Goal: Communication & Community: Answer question/provide support

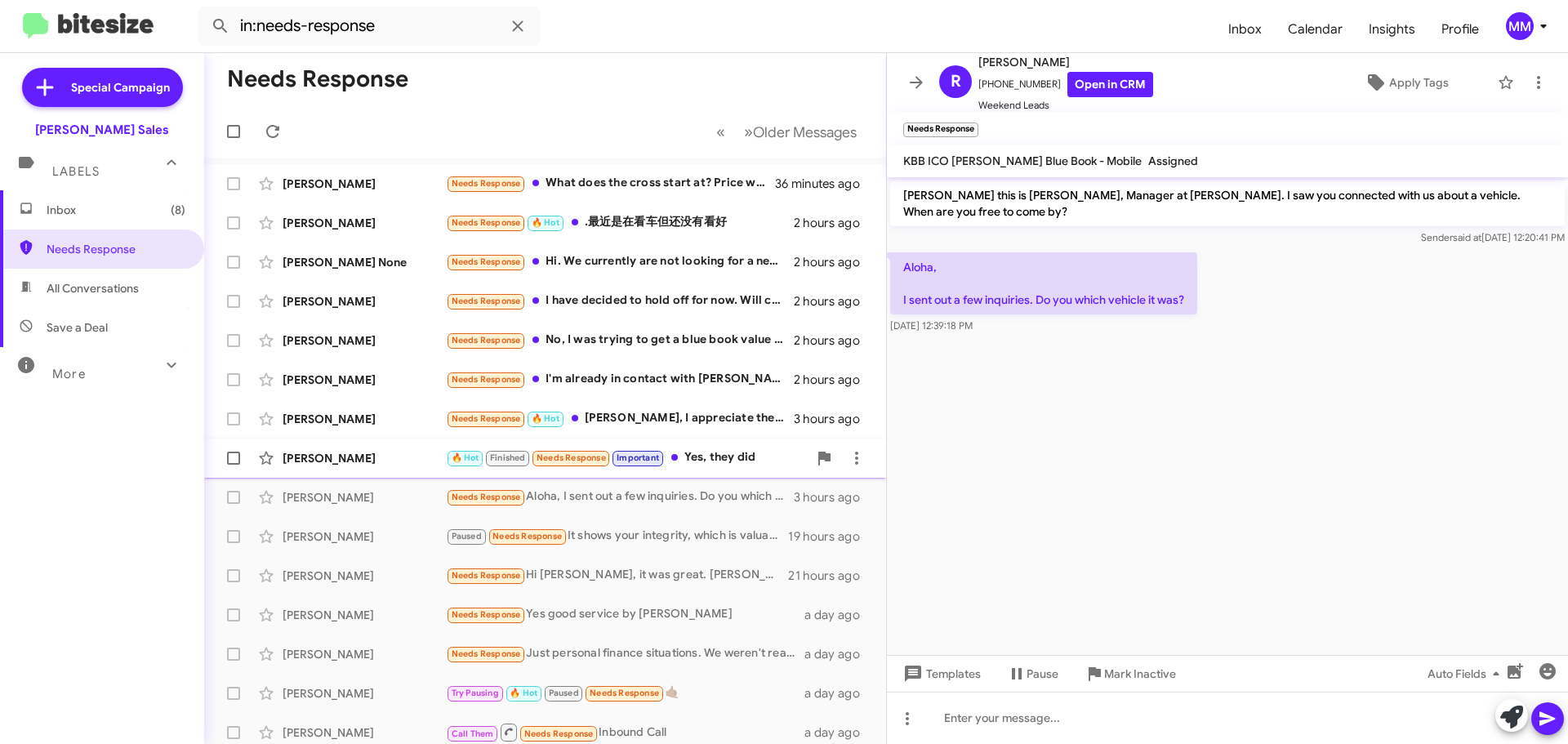
click at [386, 452] on div "[PERSON_NAME]" at bounding box center [364, 458] width 164 height 16
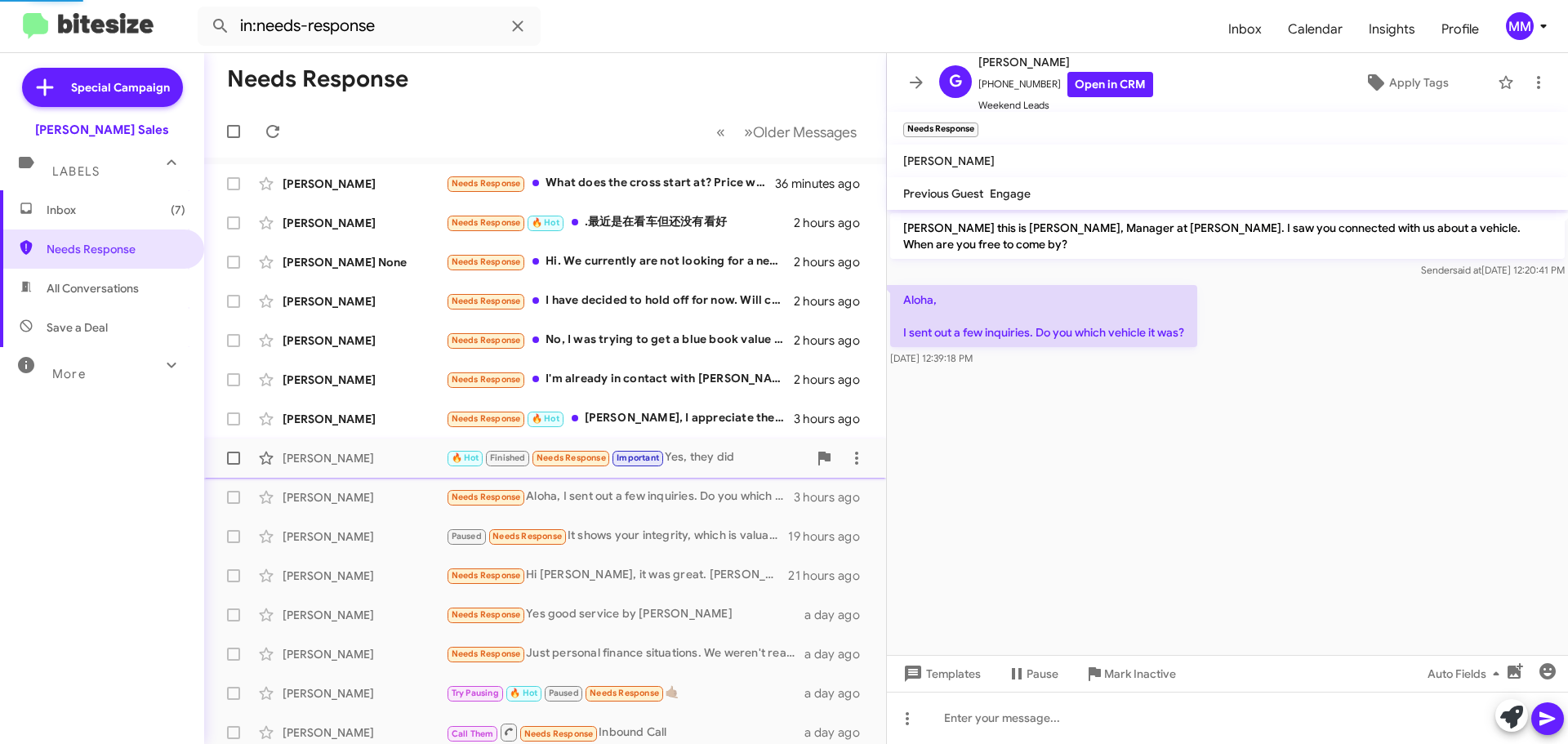
scroll to position [793, 0]
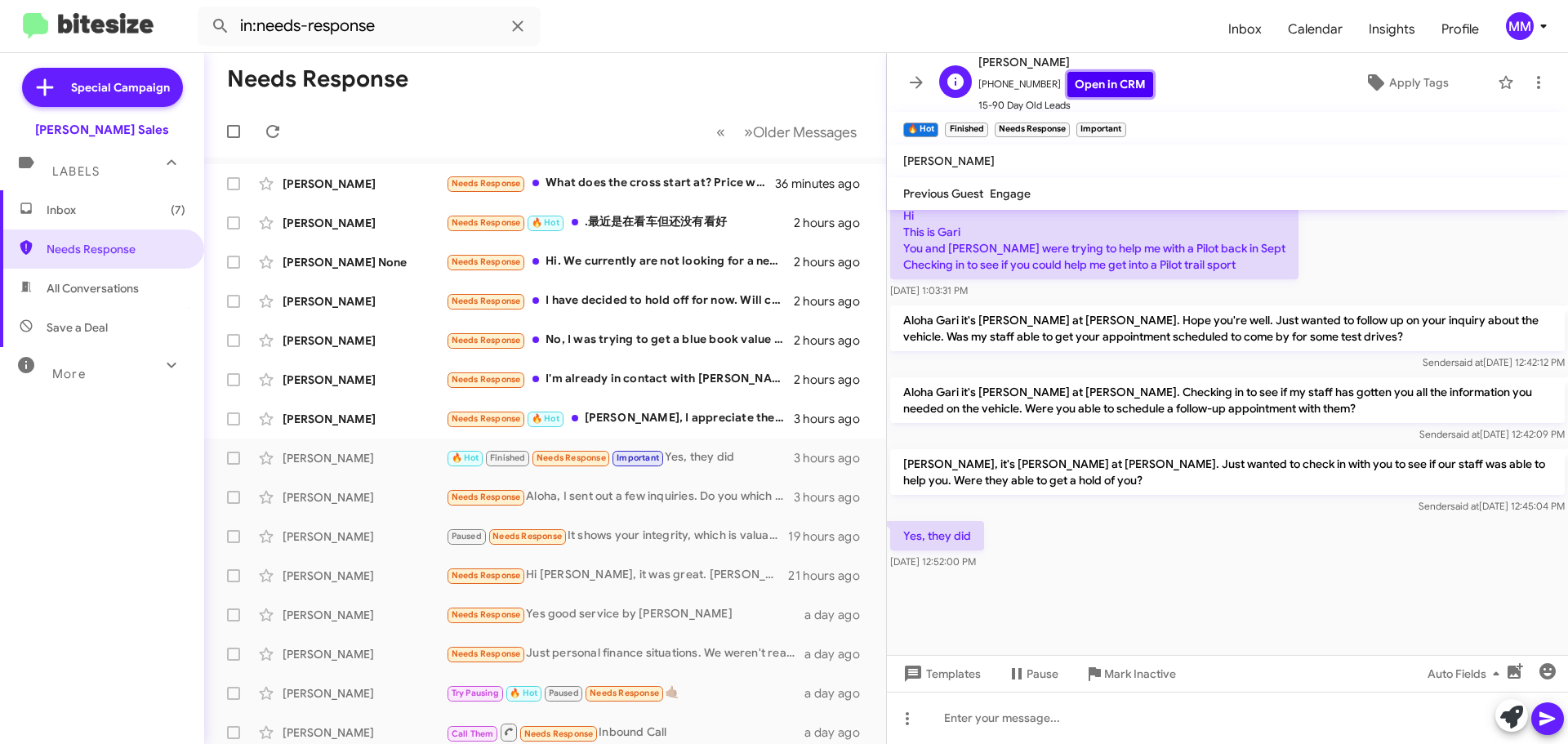
click at [1086, 78] on link "Open in CRM" at bounding box center [1110, 84] width 86 height 26
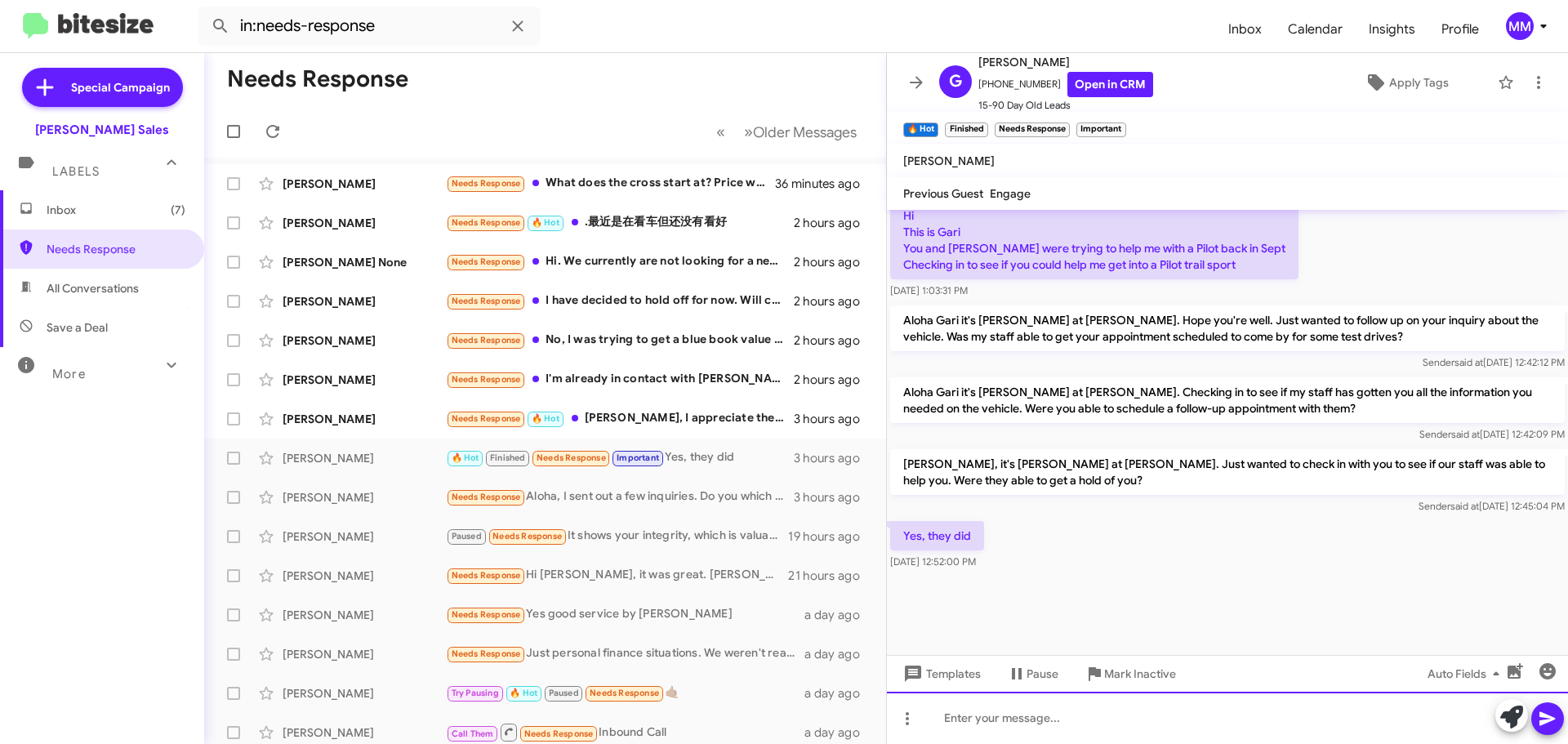
click at [982, 723] on div at bounding box center [1227, 717] width 681 height 52
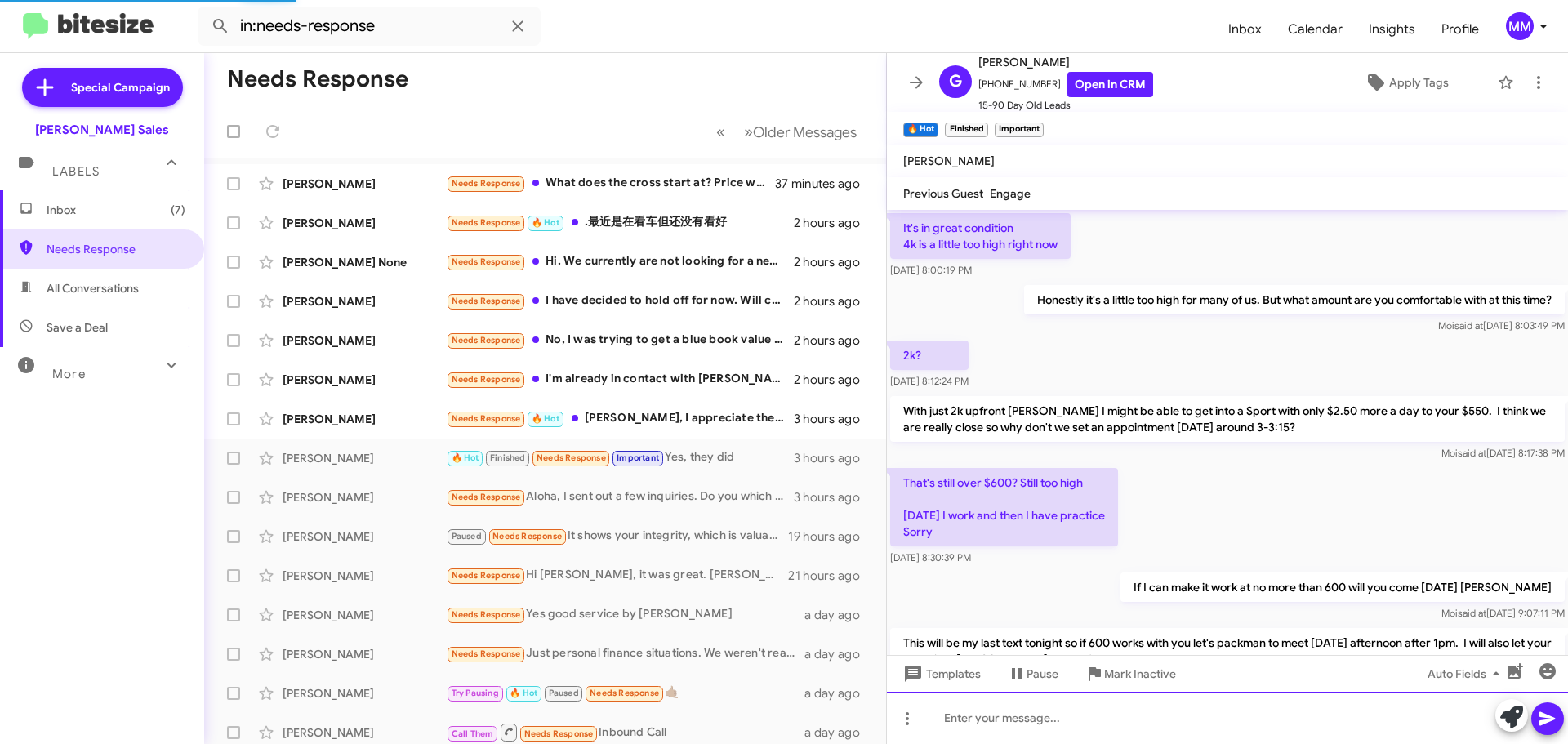
scroll to position [81, 0]
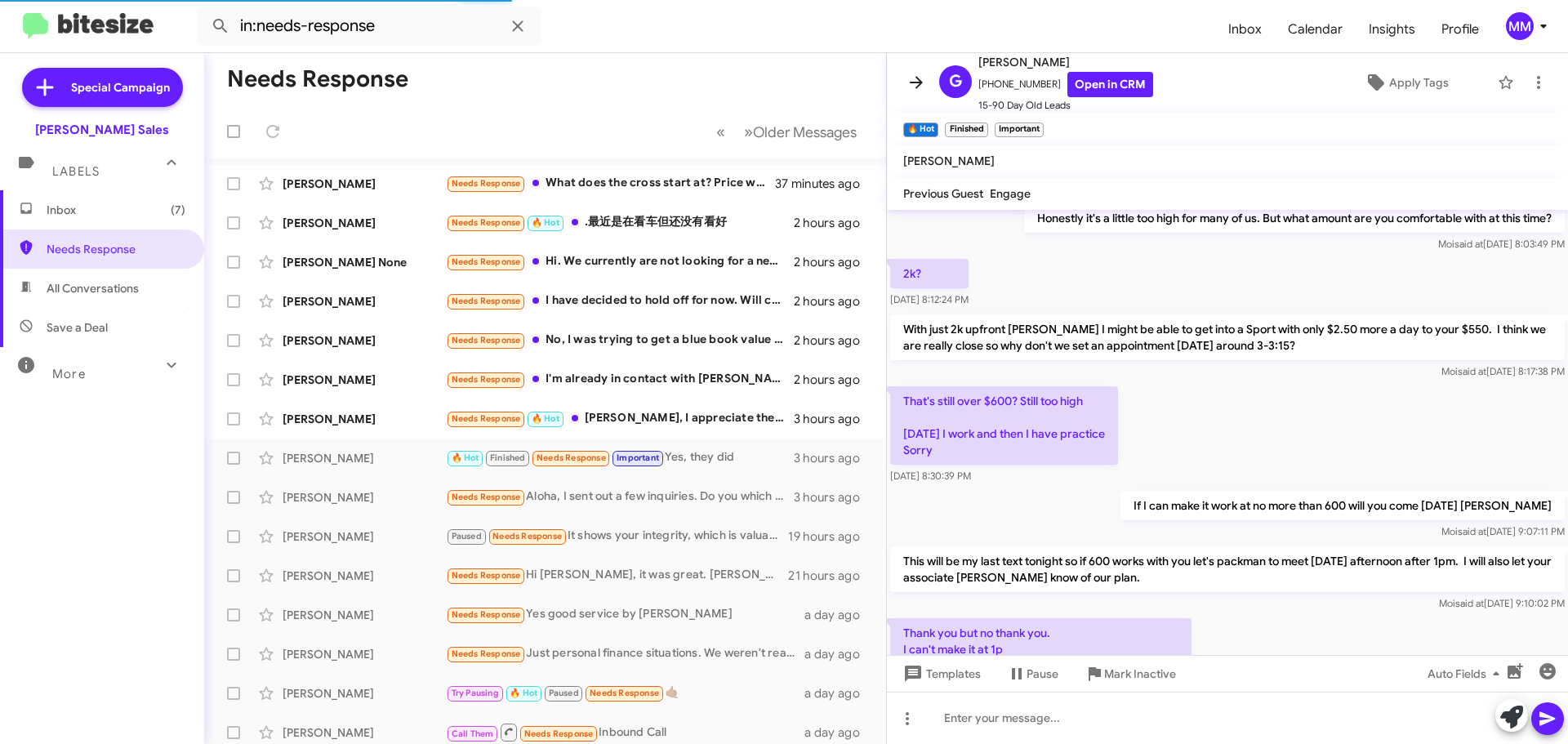
click at [925, 80] on icon at bounding box center [916, 82] width 20 height 20
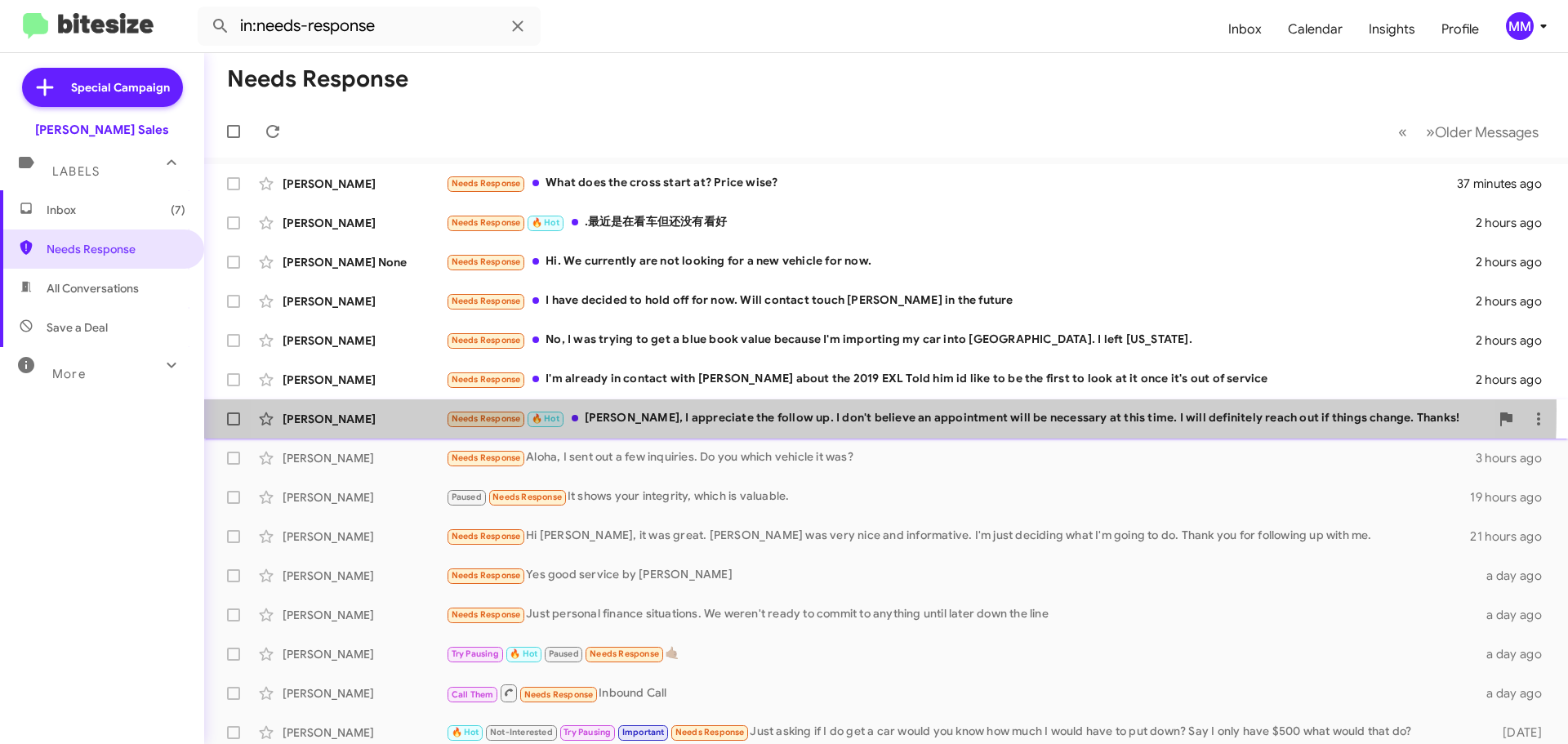
click at [800, 410] on div "Needs Response 🔥 Hot [PERSON_NAME], I appreciate the follow up. I don't believe…" at bounding box center [967, 418] width 1044 height 19
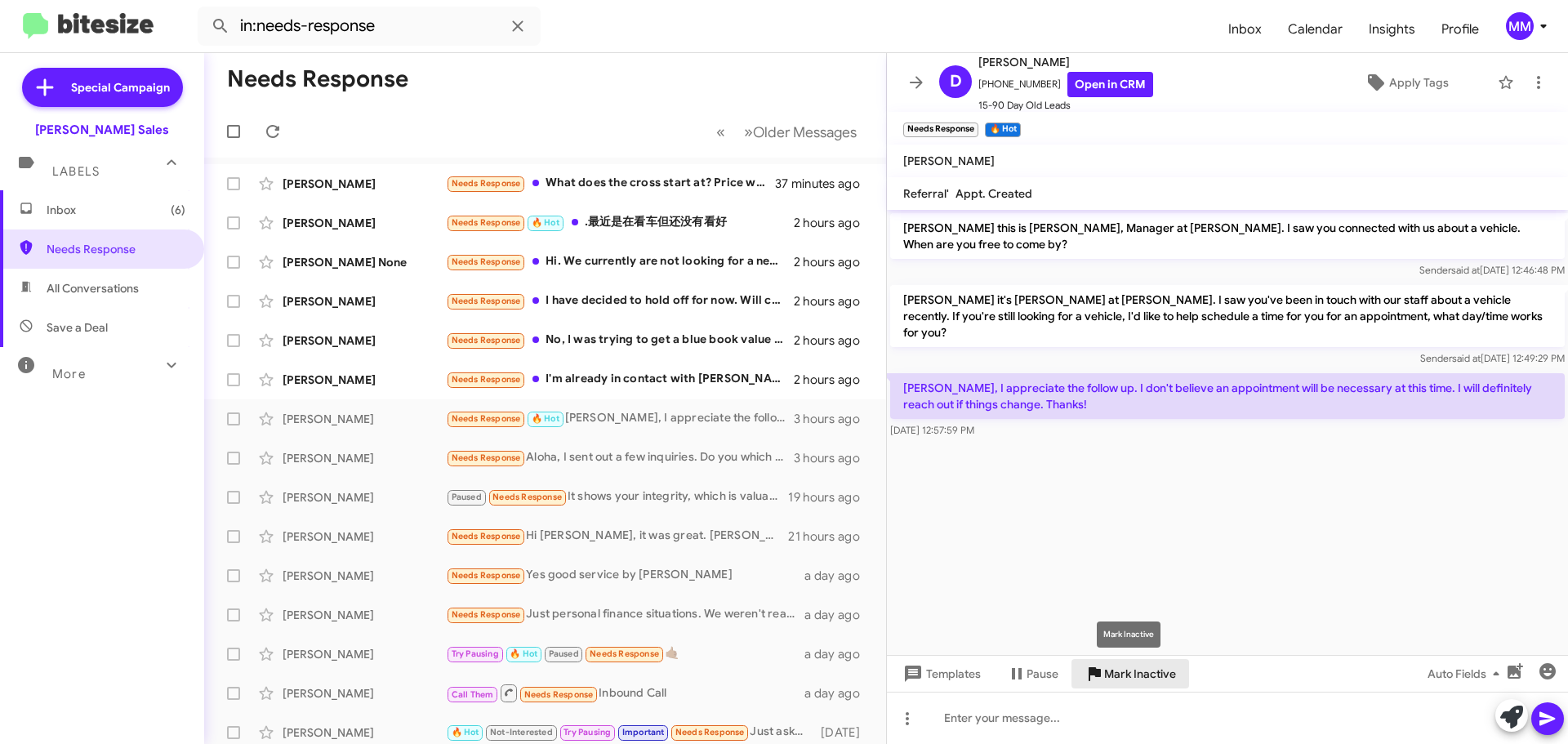
click at [1105, 677] on span "Mark Inactive" at bounding box center [1140, 673] width 72 height 29
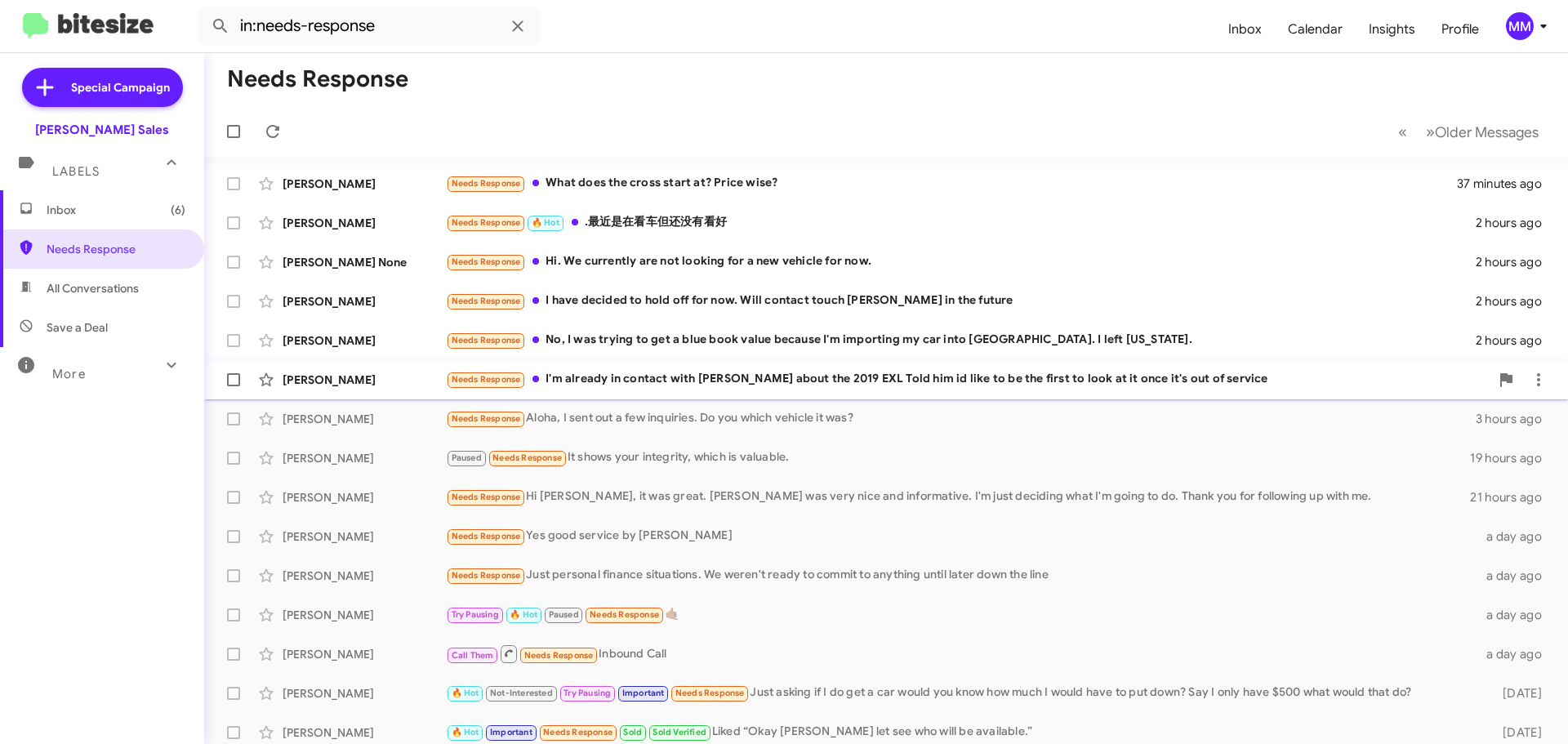
click at [700, 376] on div "Needs Response I'm already in contact with [PERSON_NAME] about the 2019 EXL Tol…" at bounding box center [967, 380] width 1044 height 19
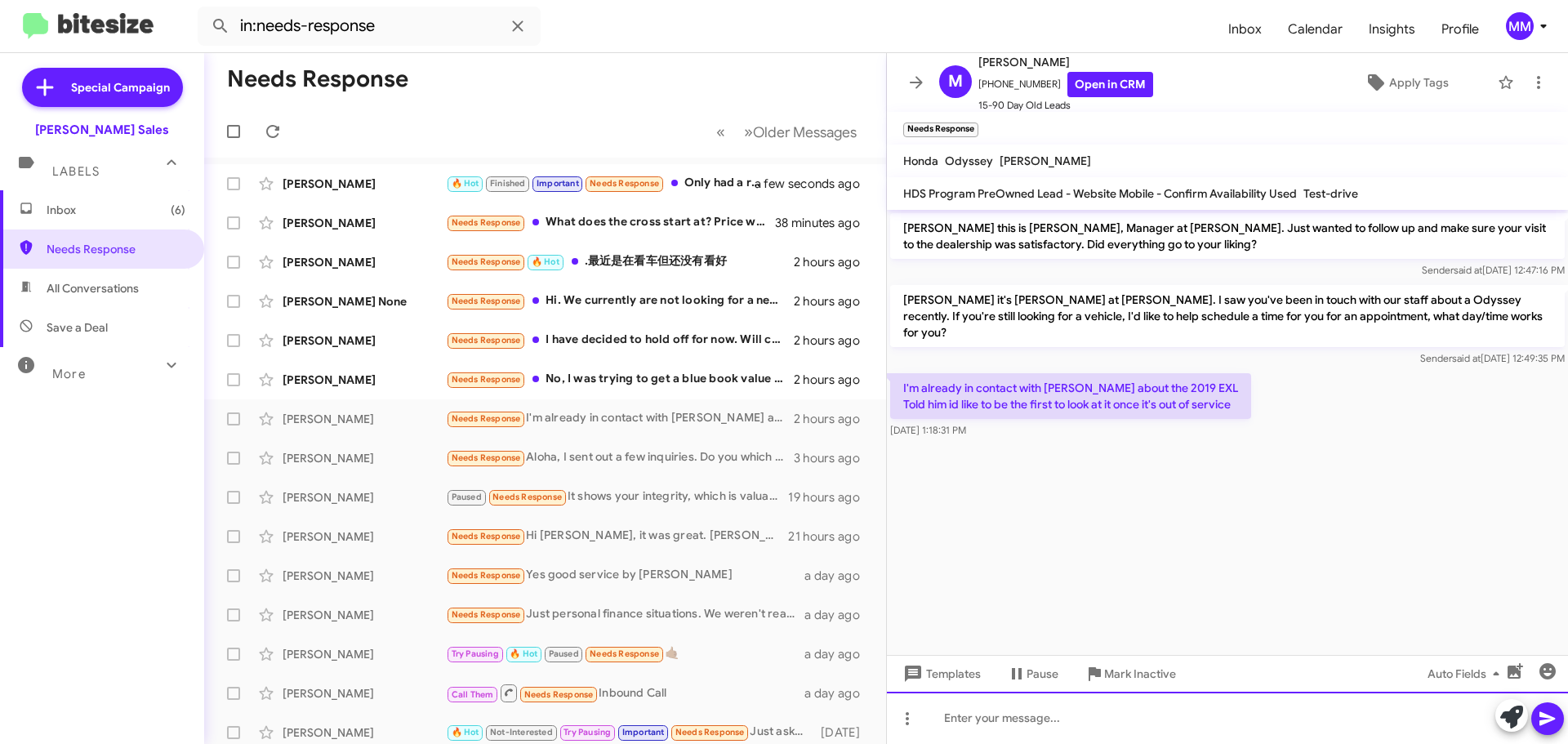
drag, startPoint x: 979, startPoint y: 725, endPoint x: 996, endPoint y: 730, distance: 17.7
click at [986, 725] on div at bounding box center [1227, 717] width 681 height 52
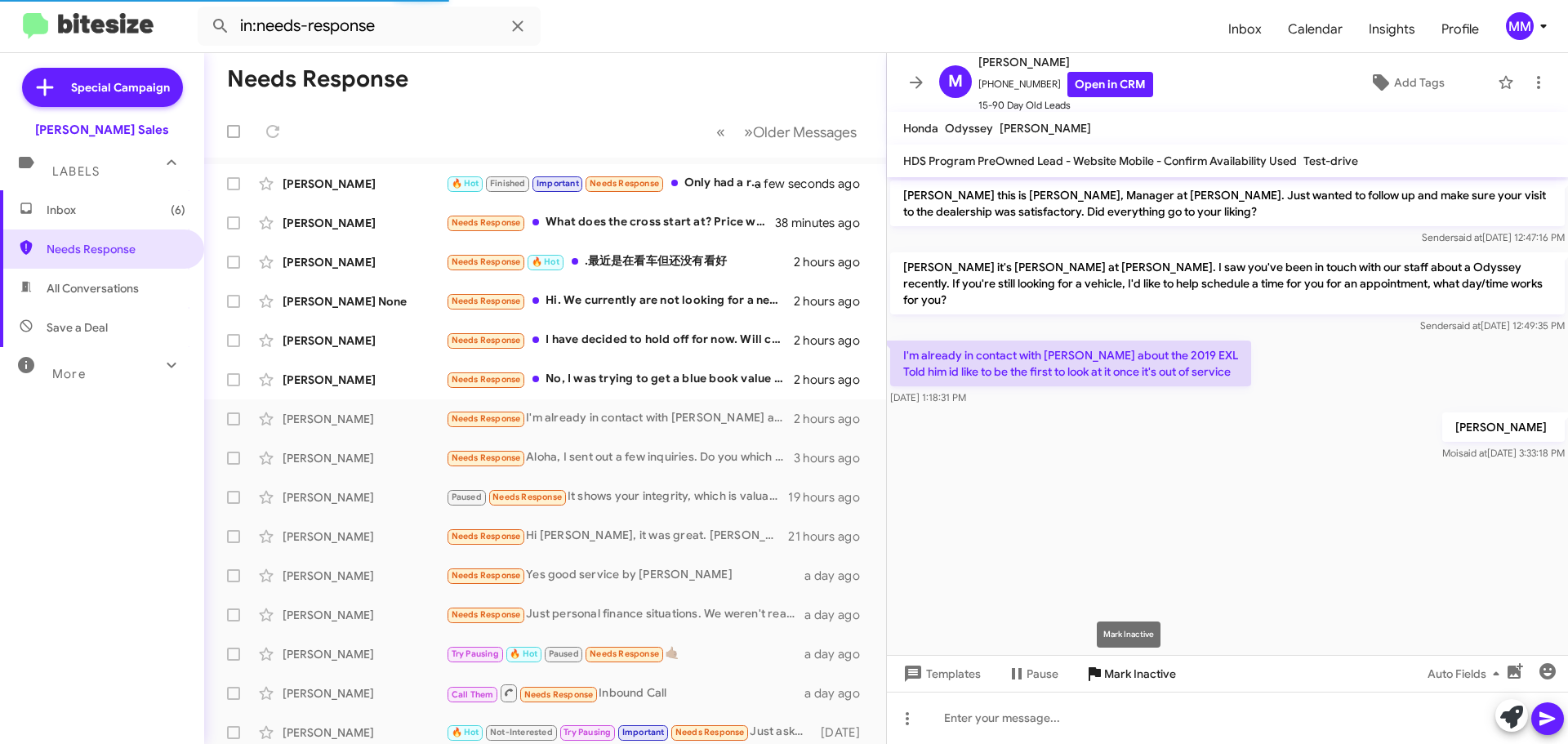
click at [1123, 676] on span "Mark Inactive" at bounding box center [1140, 673] width 72 height 29
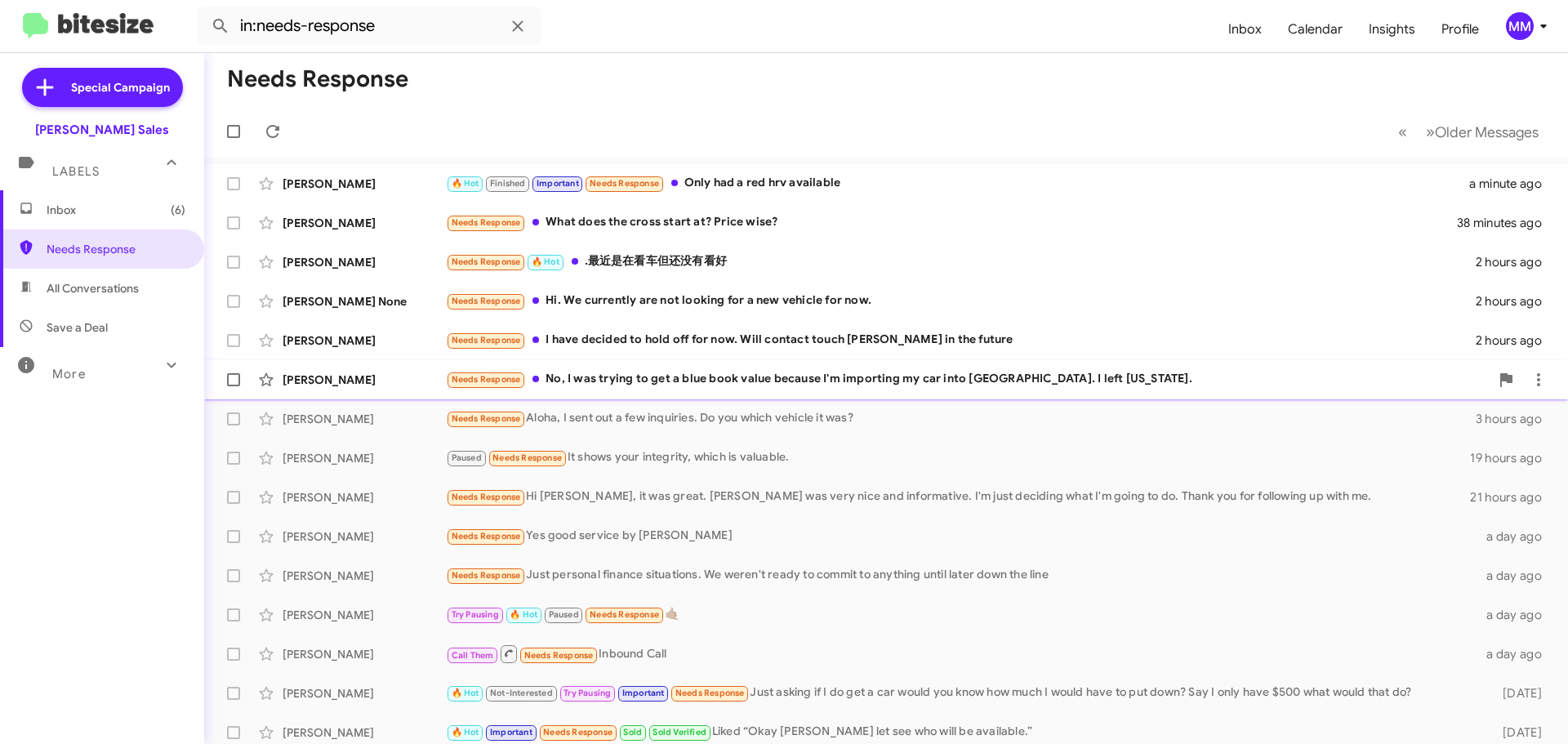
click at [802, 378] on div "Needs Response No, I was trying to get a blue book value because I'm importing …" at bounding box center [967, 380] width 1044 height 19
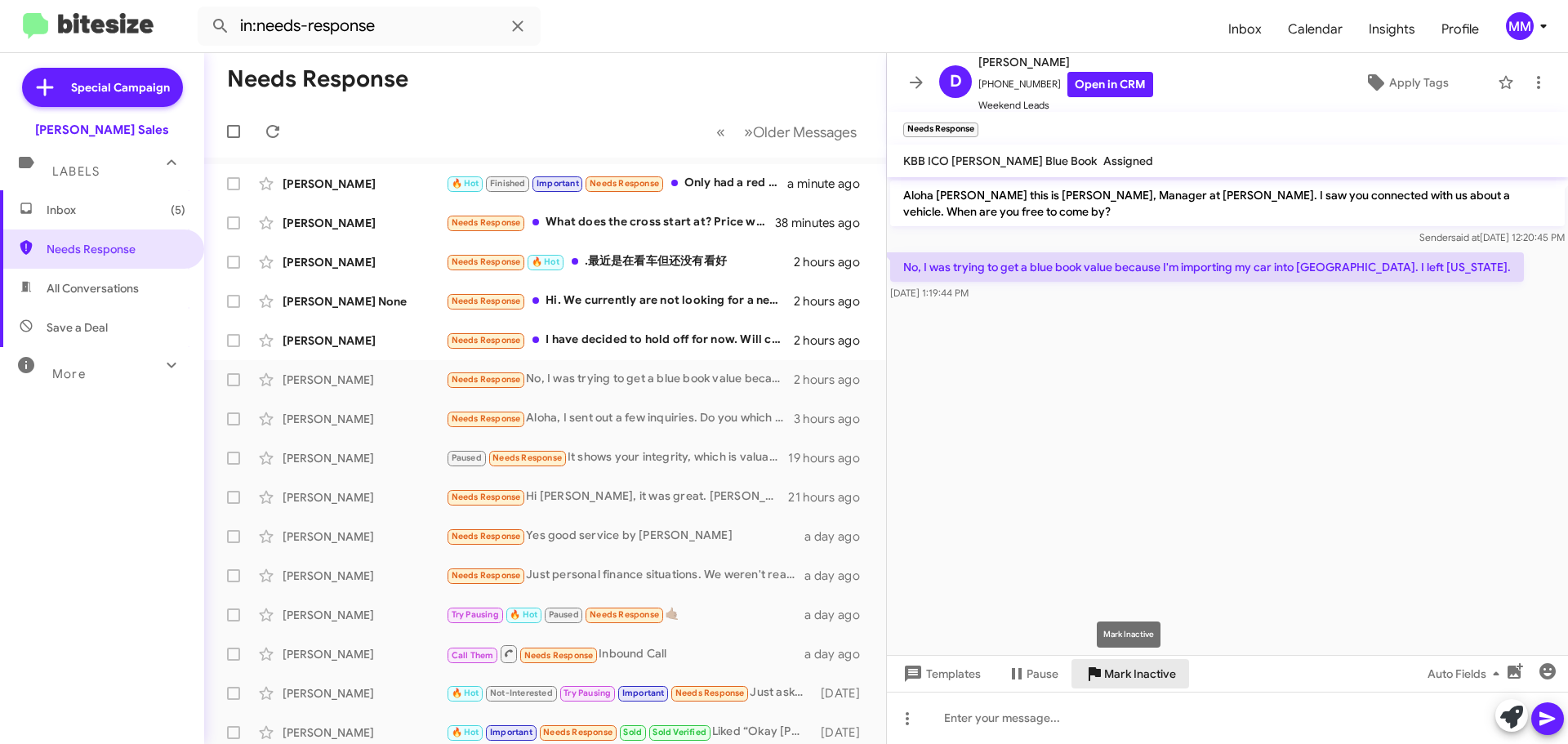
click at [1141, 674] on span "Mark Inactive" at bounding box center [1140, 673] width 72 height 29
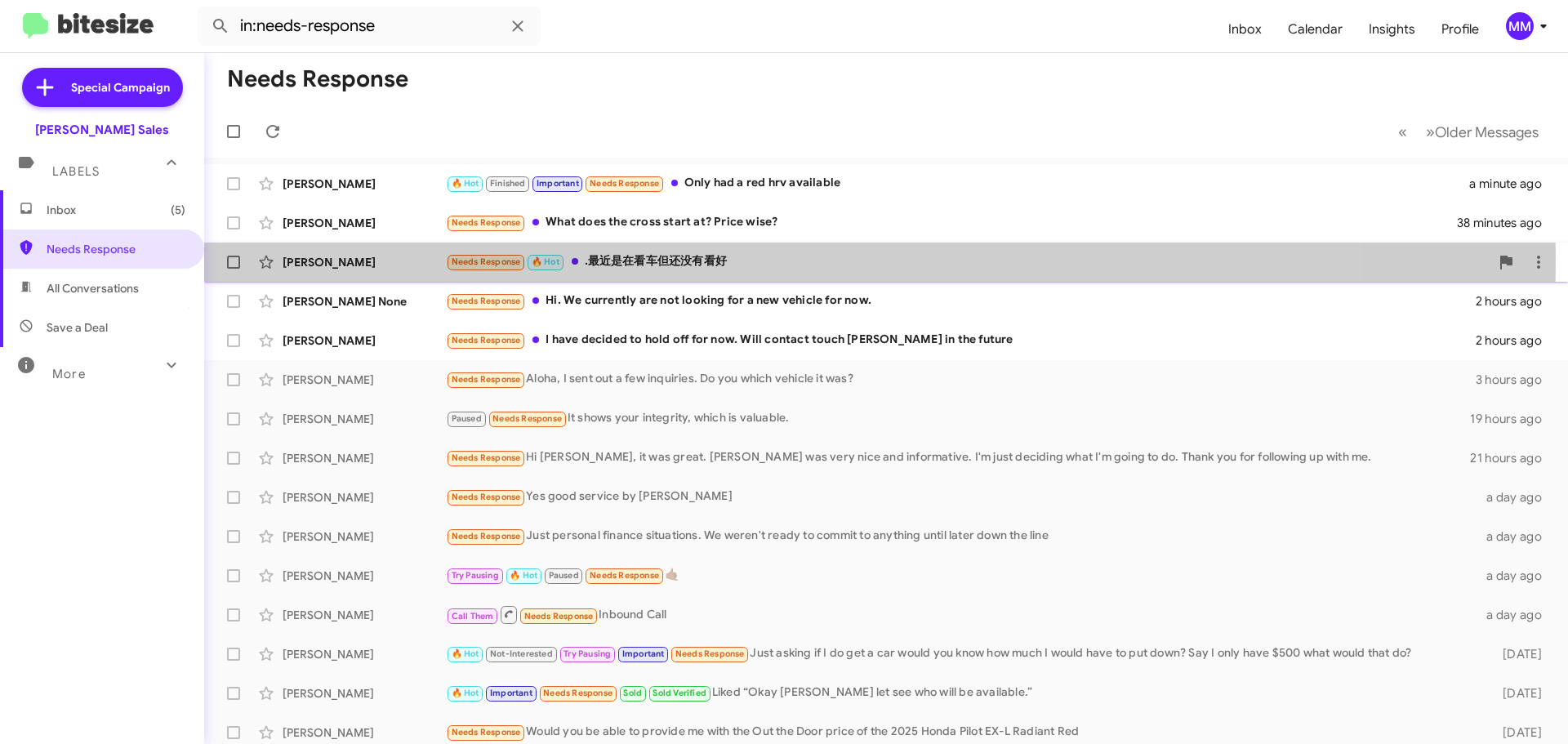
click at [629, 259] on div "Needs Response 🔥 Hot .最近是在看车但还没有看好" at bounding box center [967, 262] width 1044 height 19
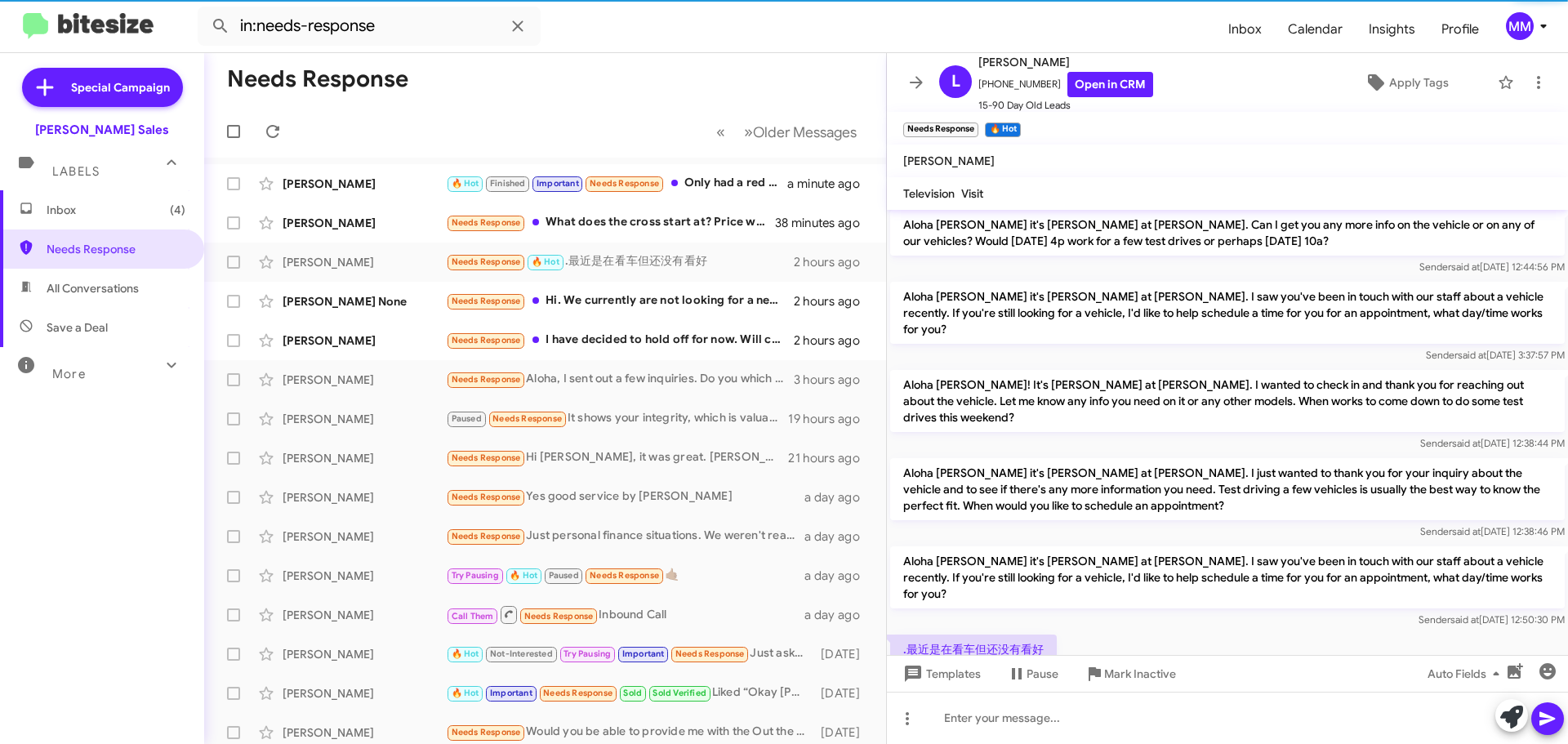
scroll to position [86, 0]
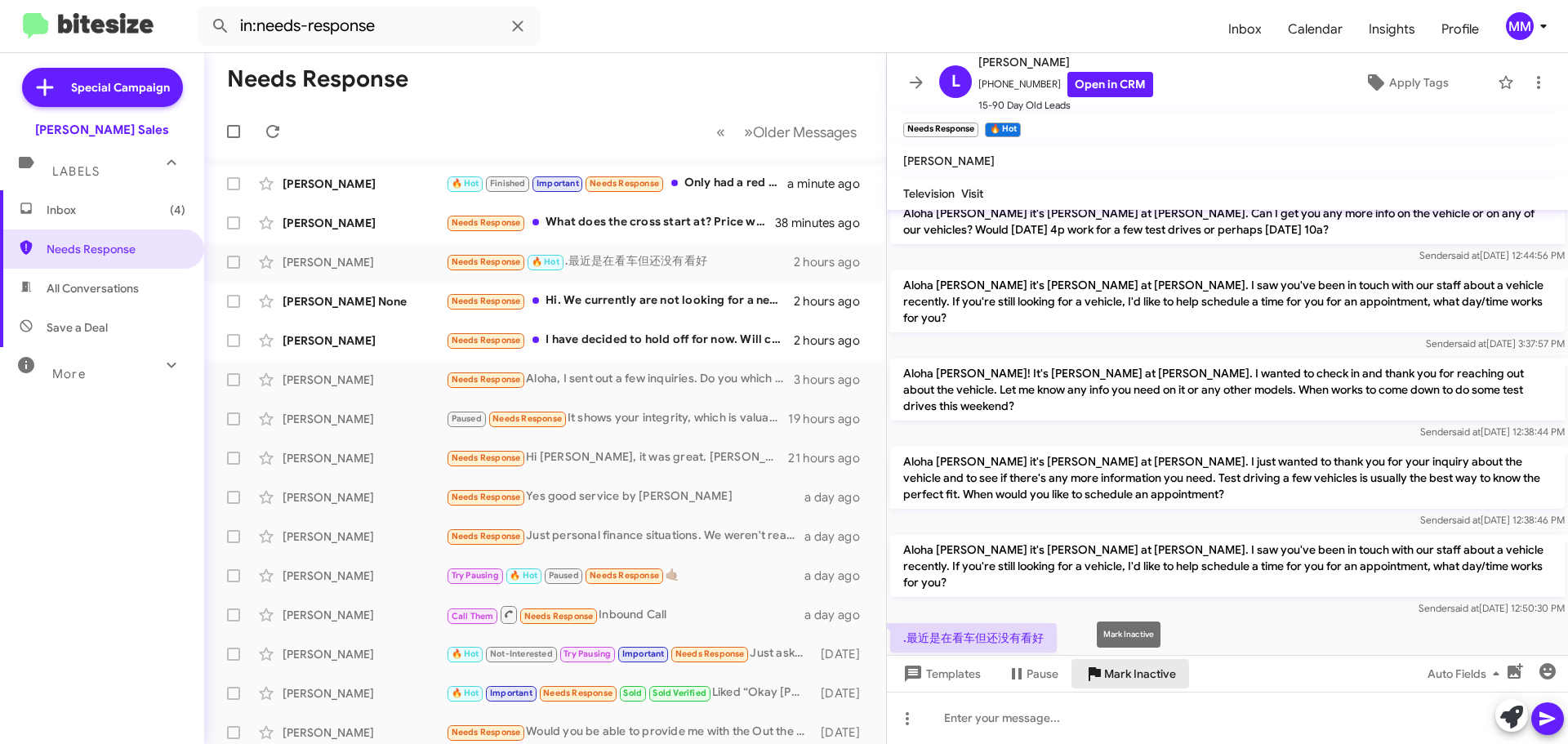
click at [1125, 677] on span "Mark Inactive" at bounding box center [1140, 673] width 72 height 29
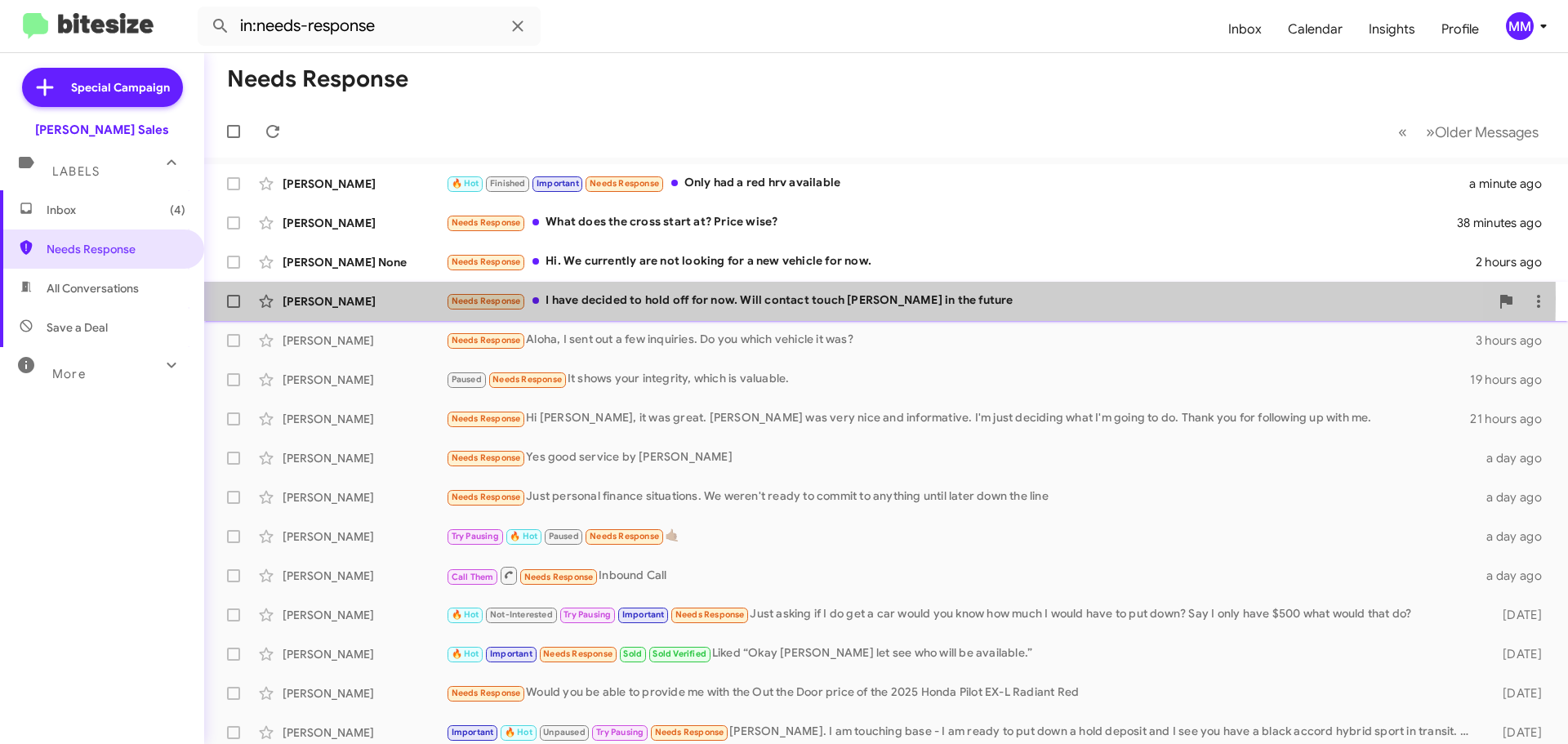
click at [689, 298] on div "Needs Response I have decided to hold off for now. Will contact touch [PERSON_N…" at bounding box center [967, 301] width 1044 height 19
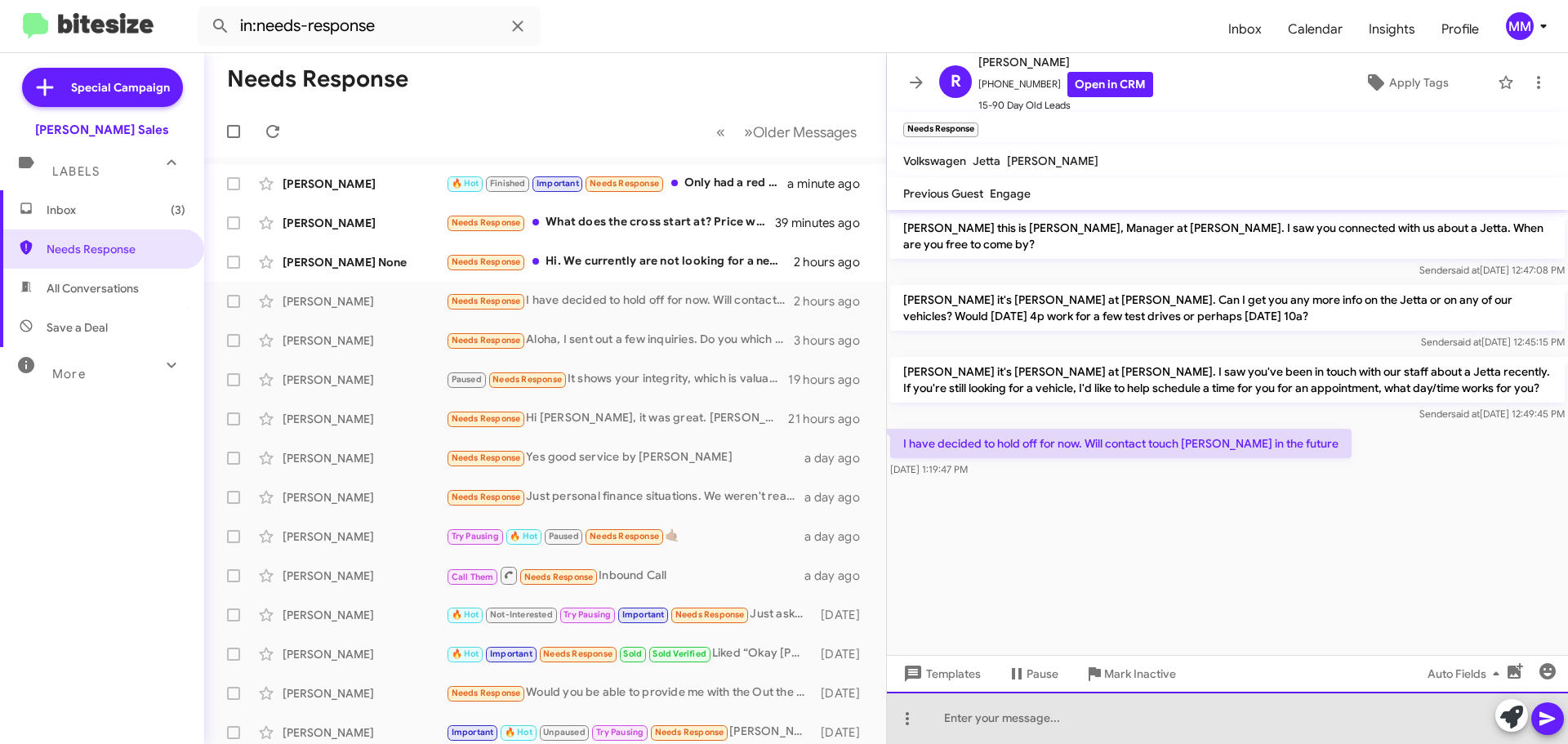
drag, startPoint x: 995, startPoint y: 720, endPoint x: 984, endPoint y: 717, distance: 11.4
click at [989, 719] on div at bounding box center [1227, 717] width 681 height 52
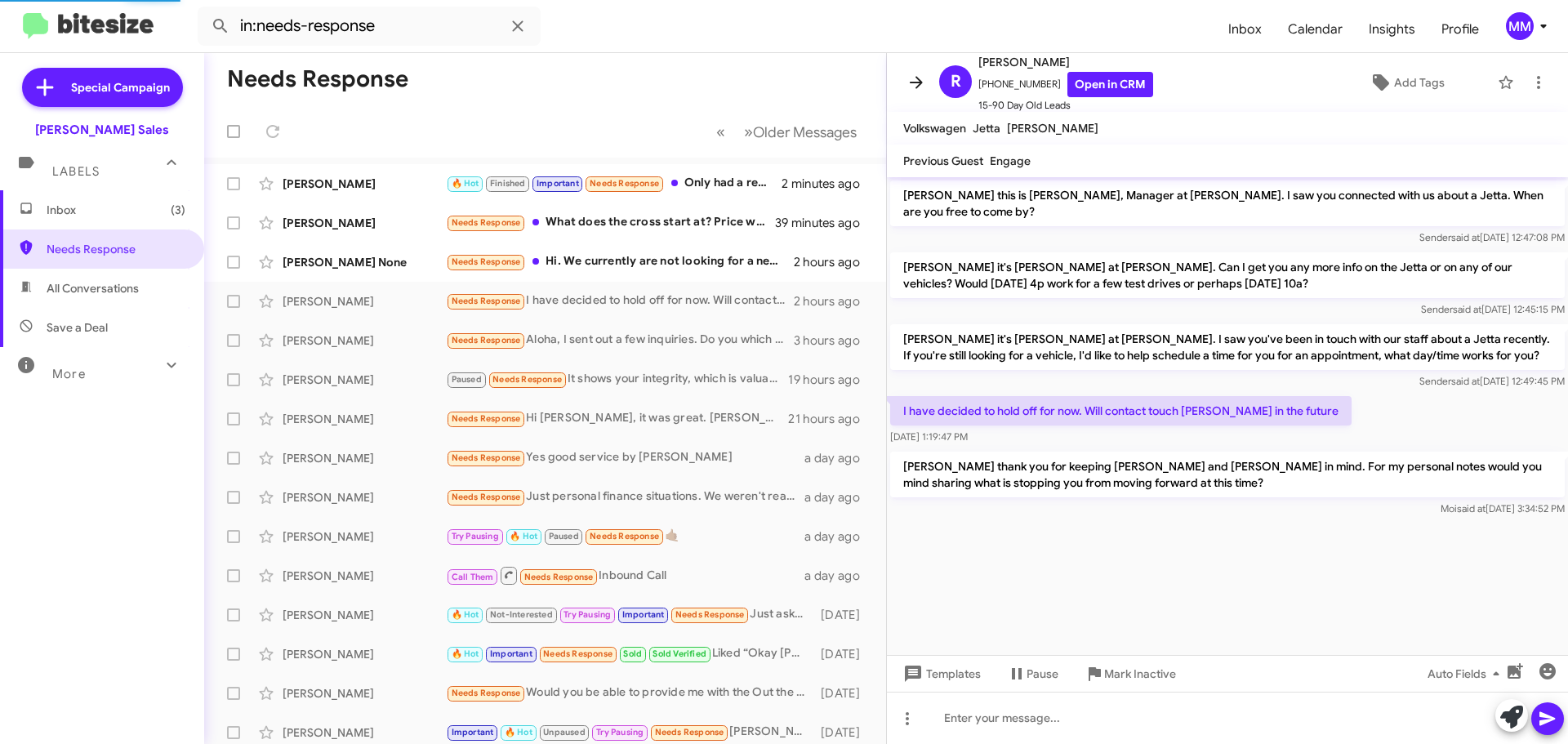
click at [910, 77] on icon at bounding box center [916, 82] width 20 height 20
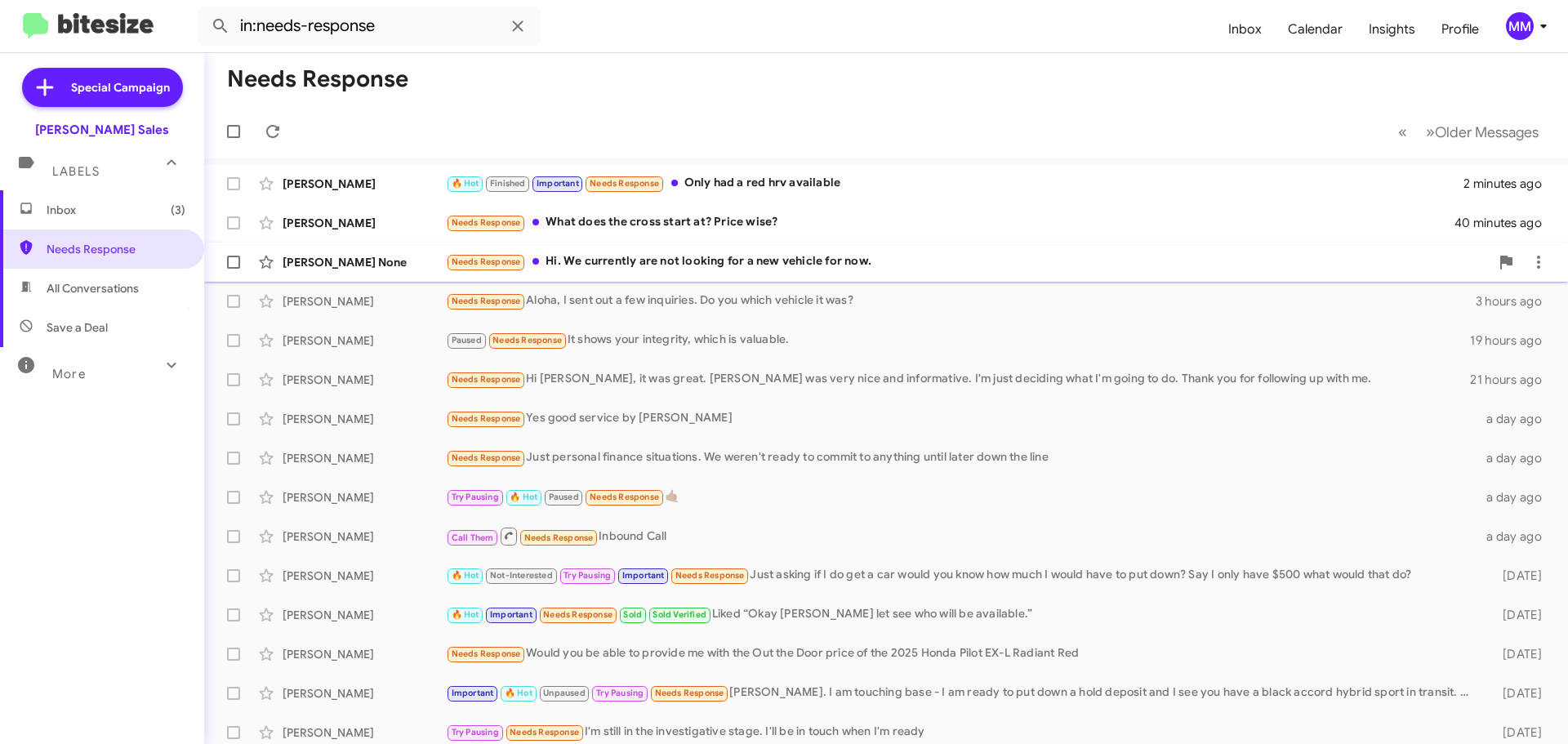
click at [651, 258] on div "Needs Response Hi. We currently are not looking for a new vehicle for now." at bounding box center [967, 262] width 1044 height 19
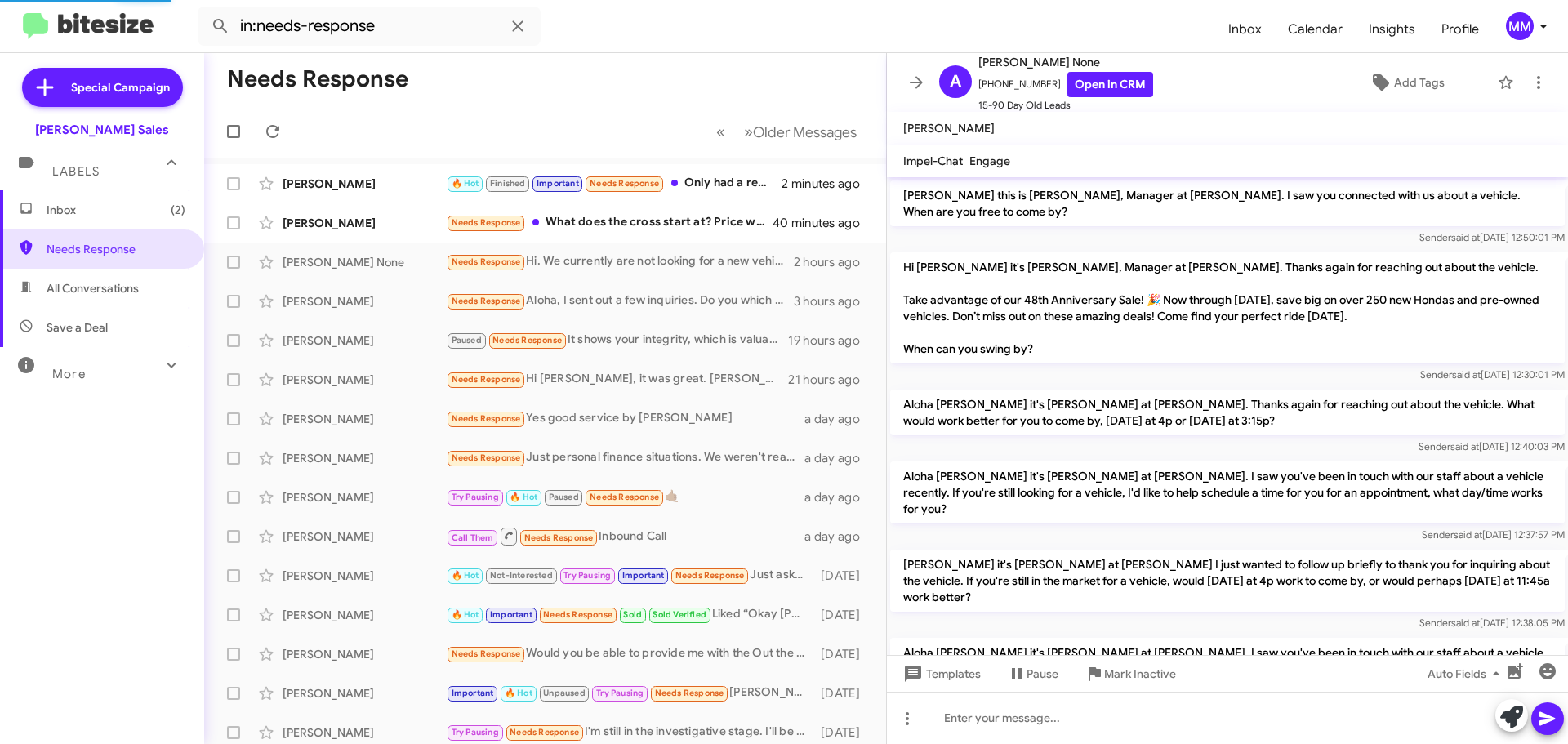
scroll to position [1086, 0]
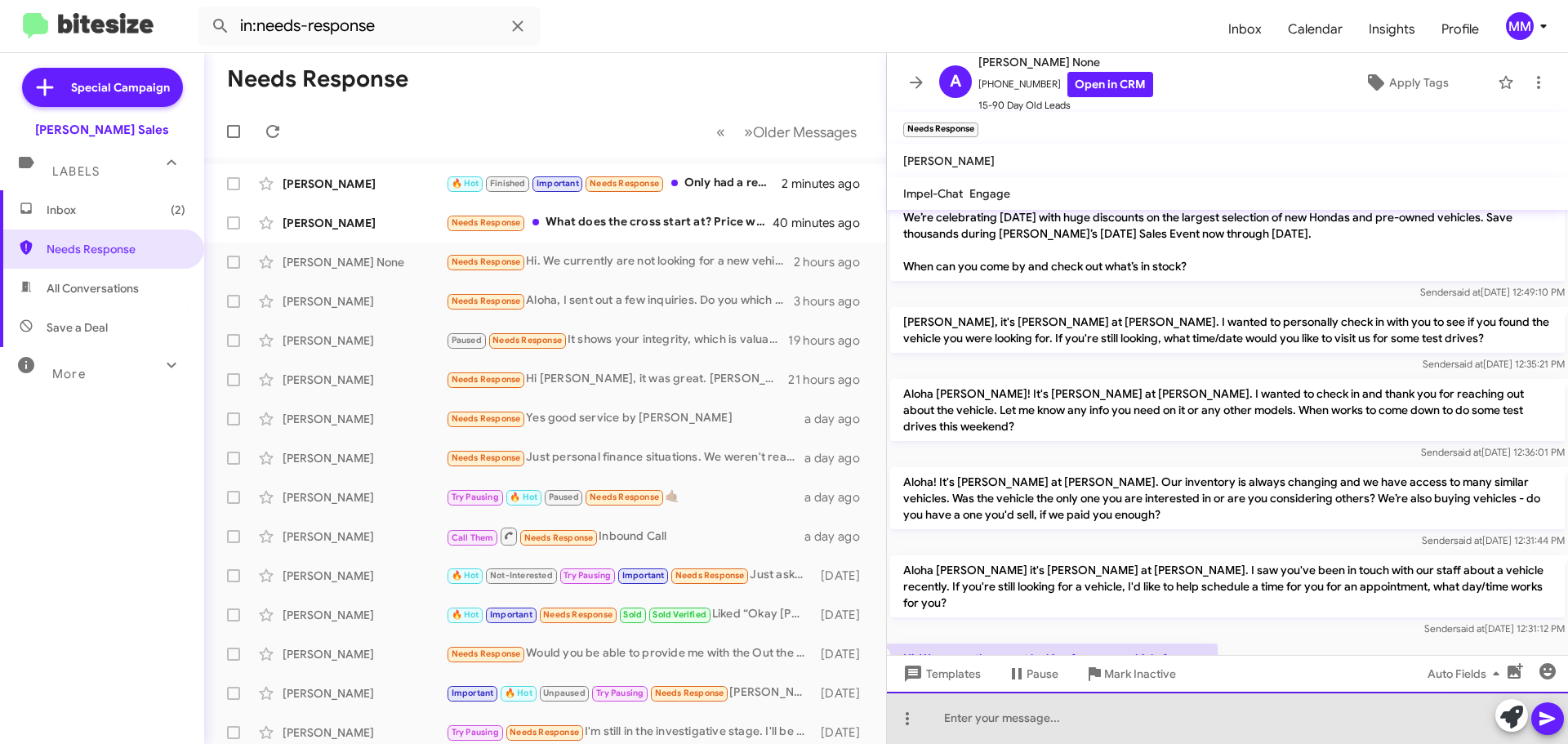
click at [993, 724] on div at bounding box center [1227, 717] width 681 height 52
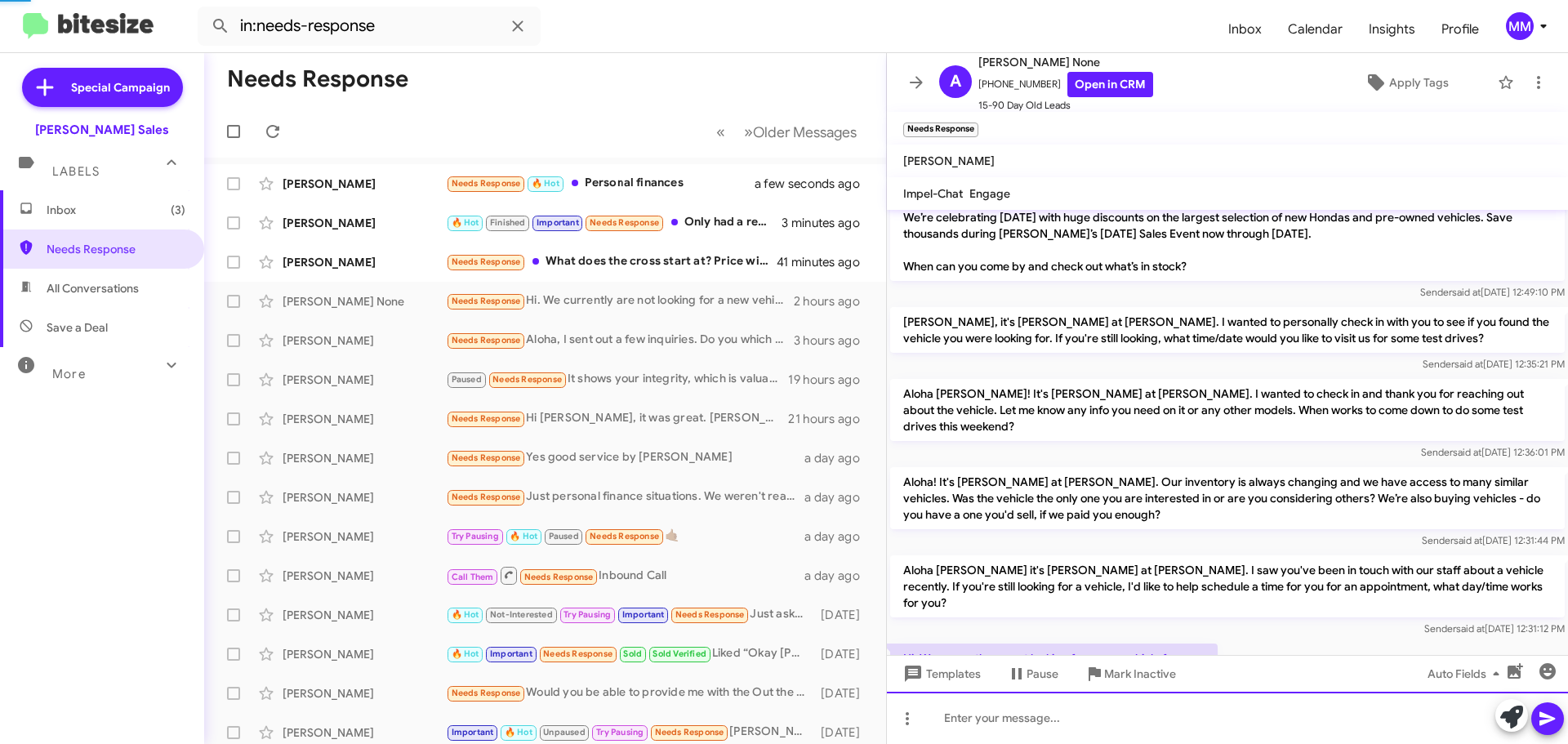
scroll to position [0, 0]
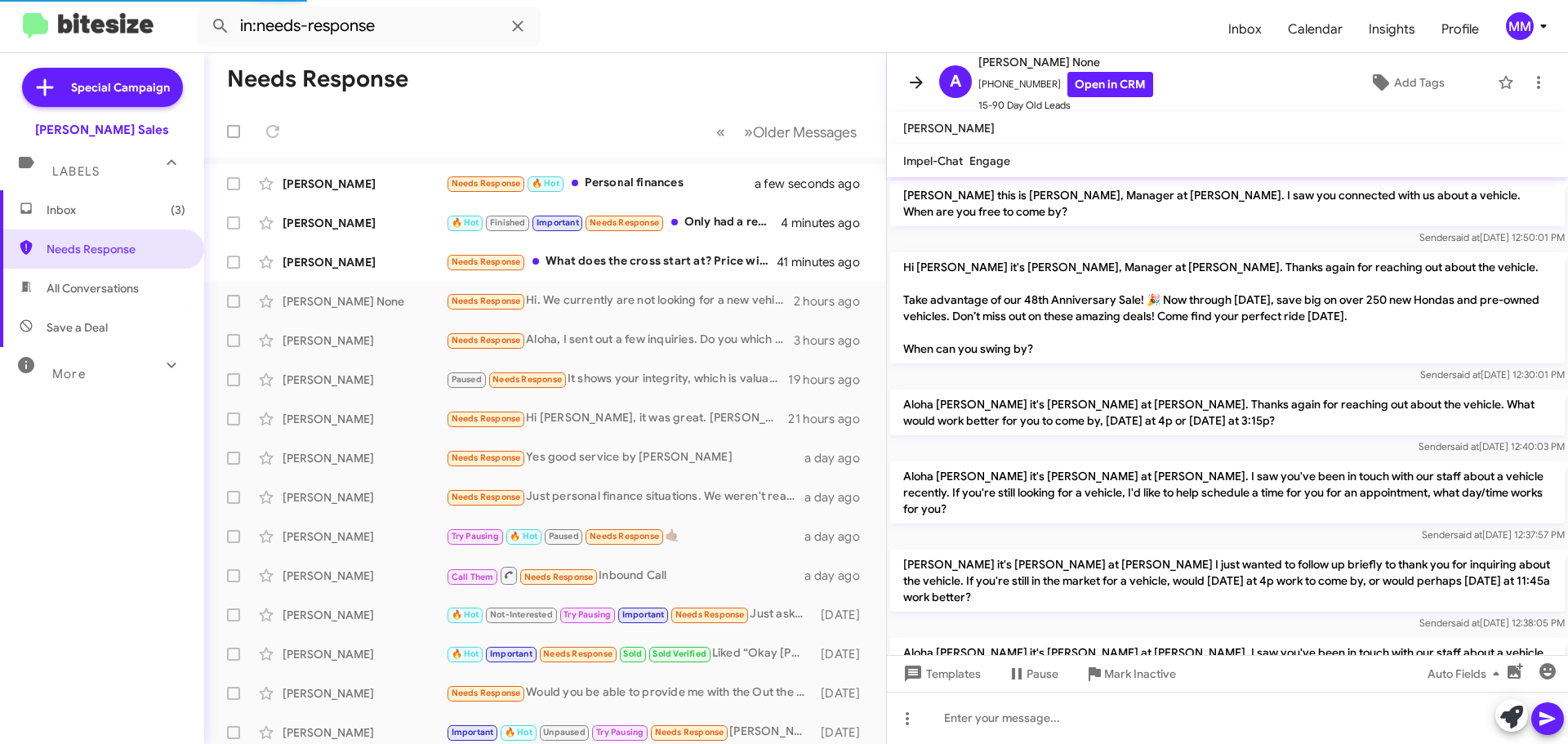
click at [911, 84] on icon at bounding box center [916, 82] width 20 height 20
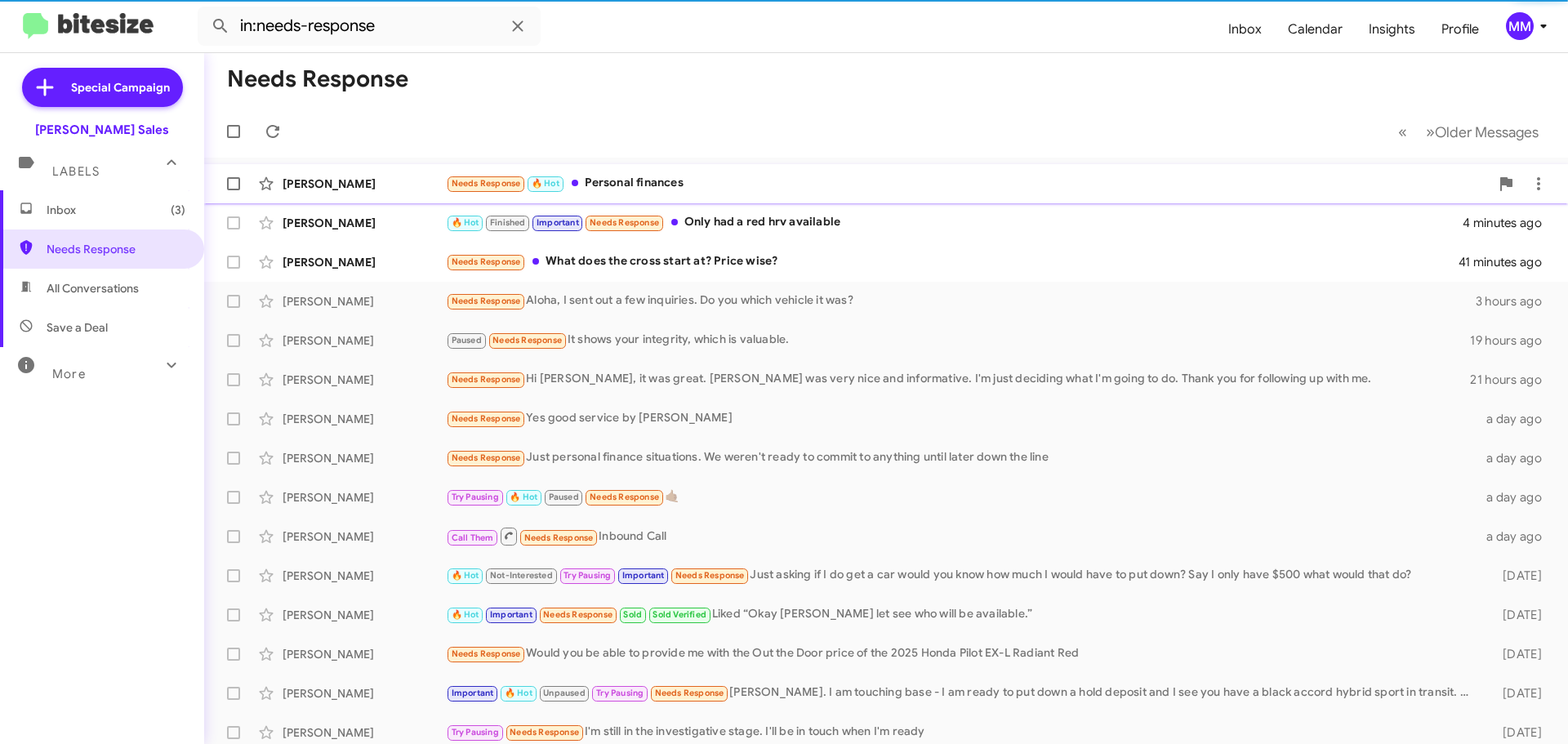
click at [639, 183] on div "Needs Response 🔥 Hot Personal finances" at bounding box center [967, 184] width 1044 height 19
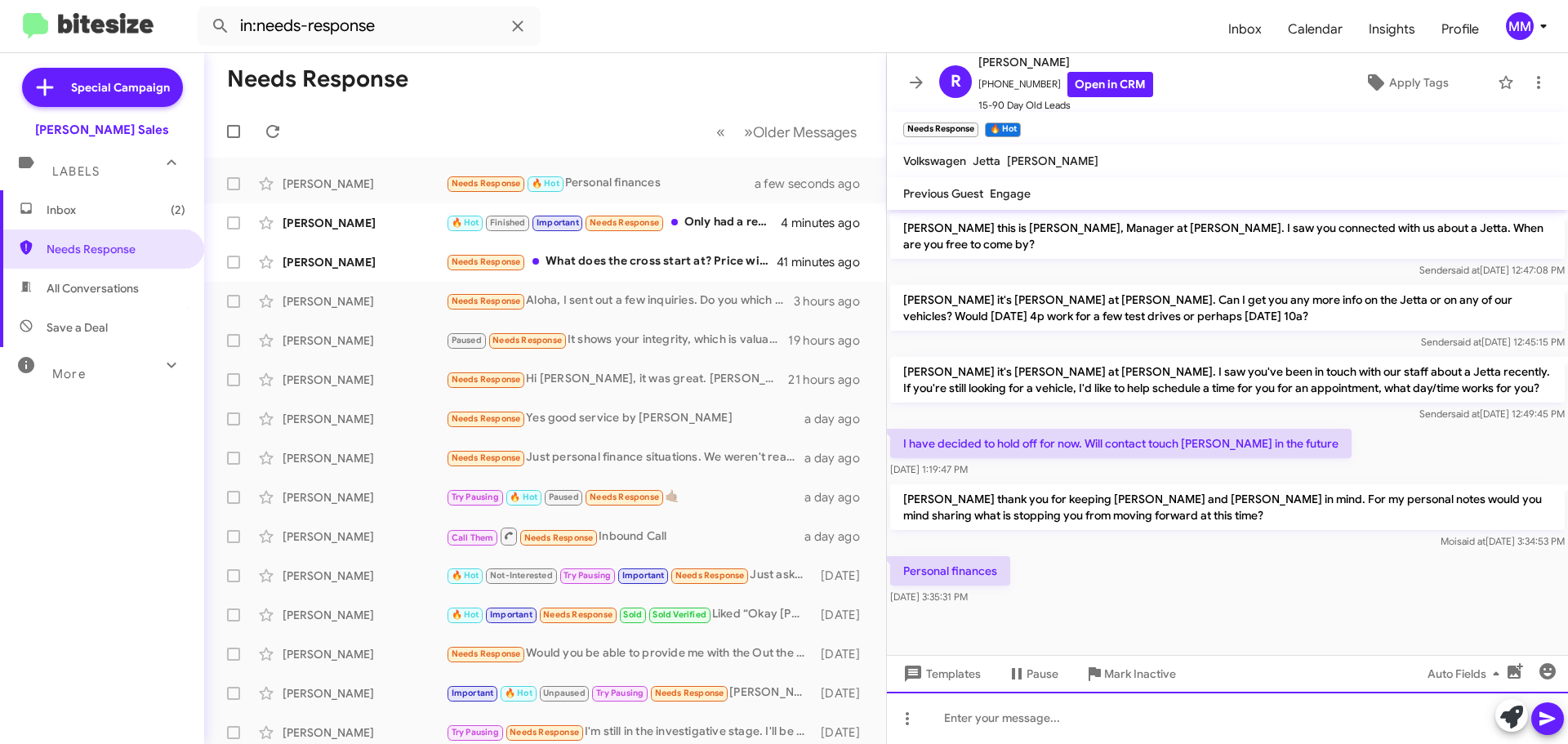
click at [971, 719] on div at bounding box center [1227, 717] width 681 height 52
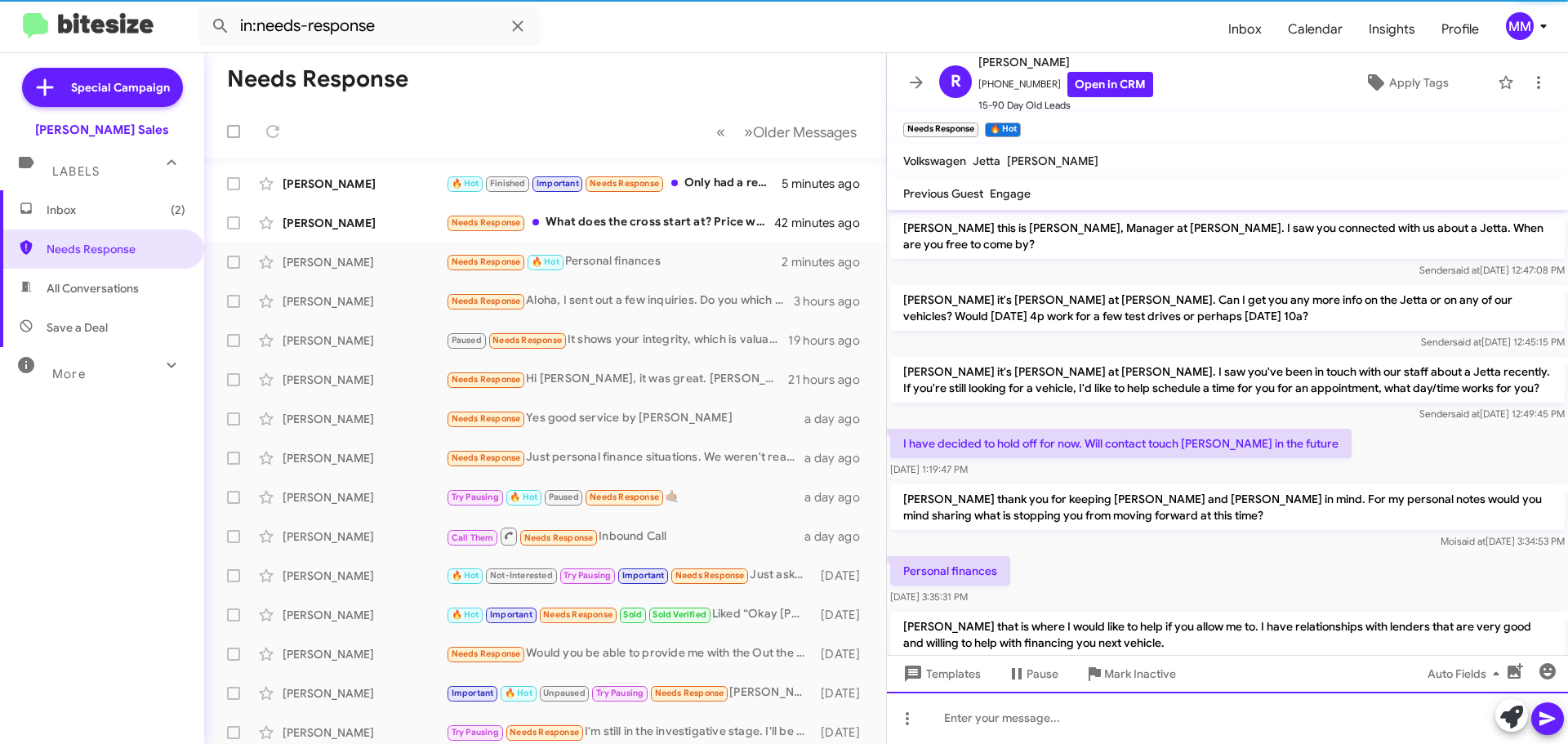
scroll to position [54, 0]
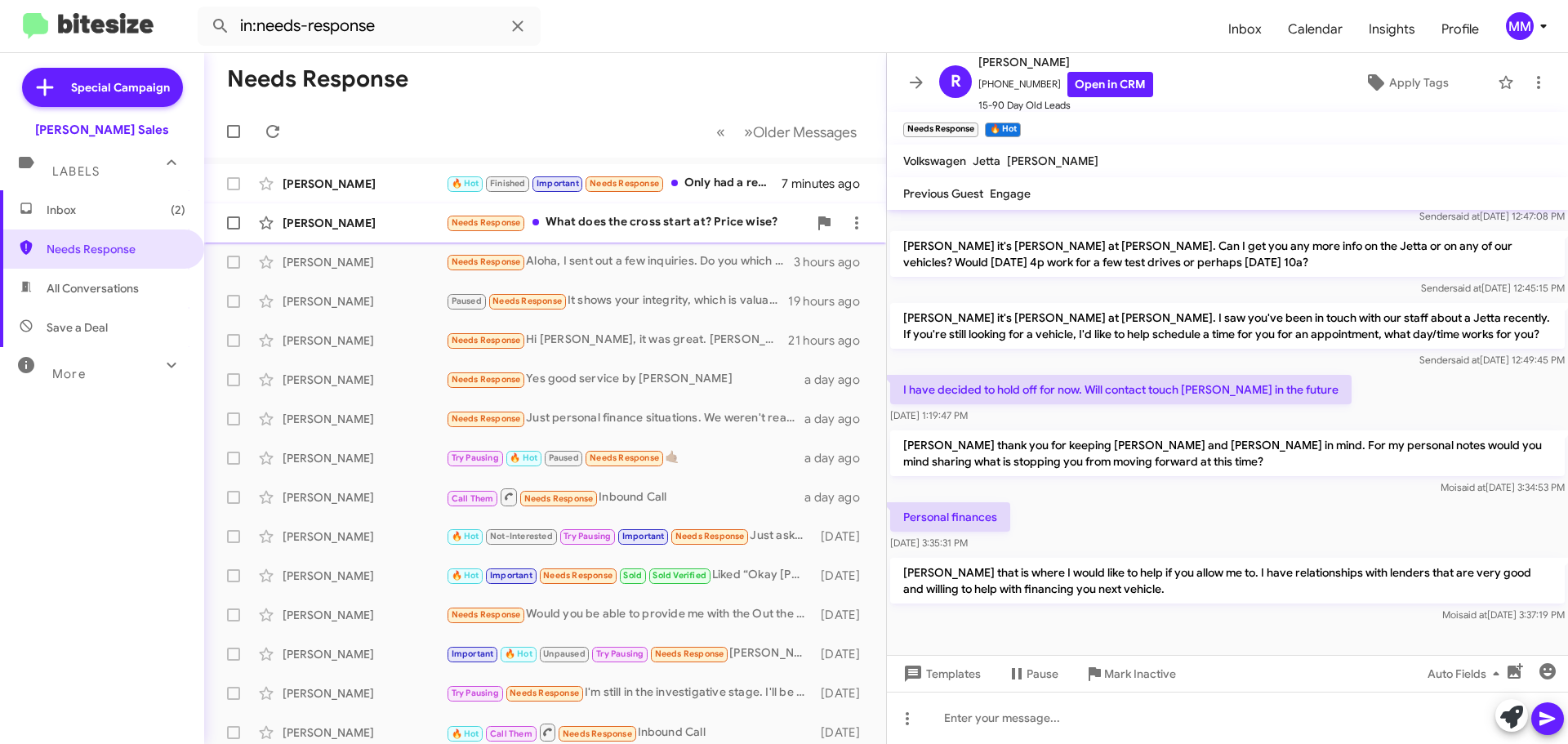
click at [379, 218] on div "[PERSON_NAME]" at bounding box center [364, 222] width 164 height 16
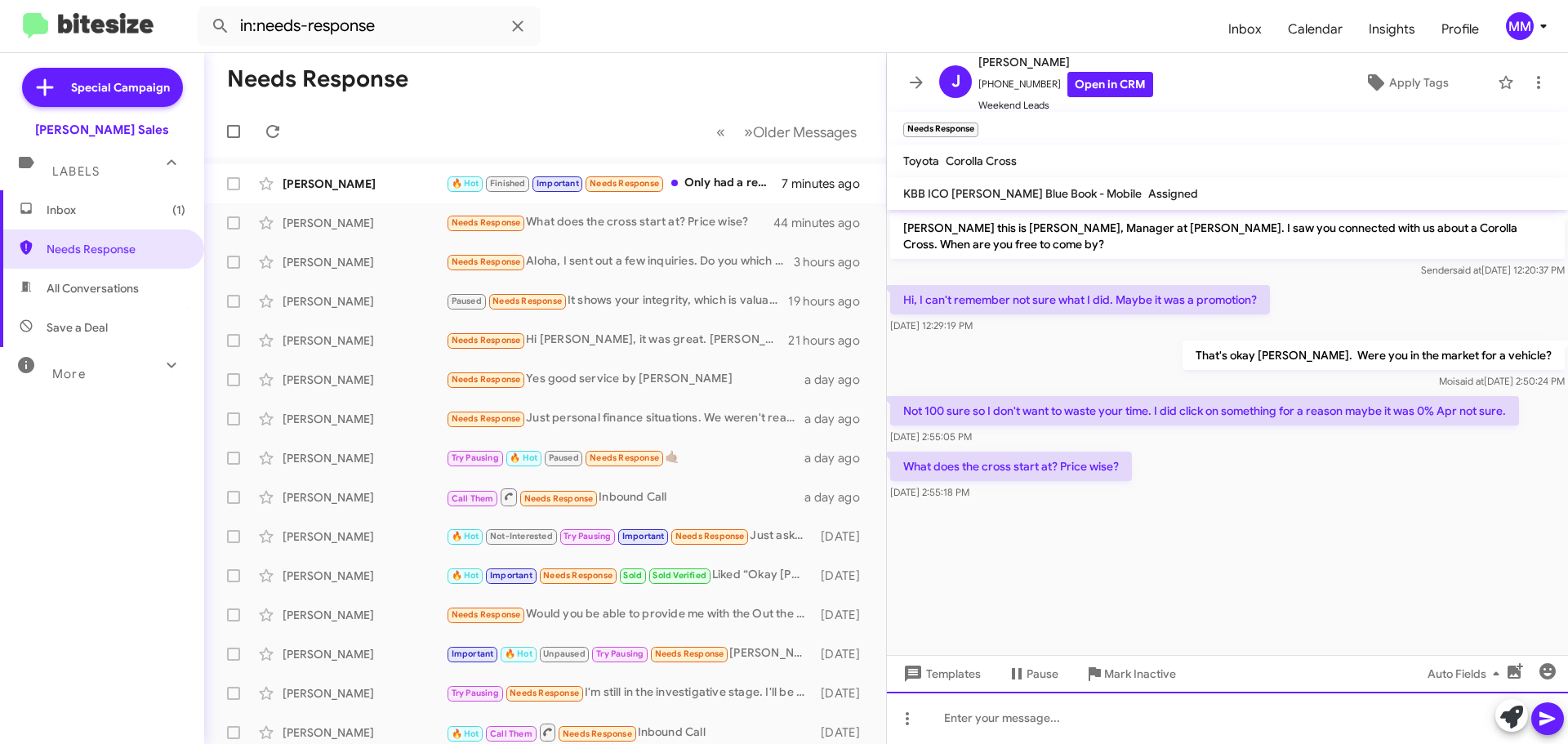
click at [991, 719] on div at bounding box center [1227, 717] width 681 height 52
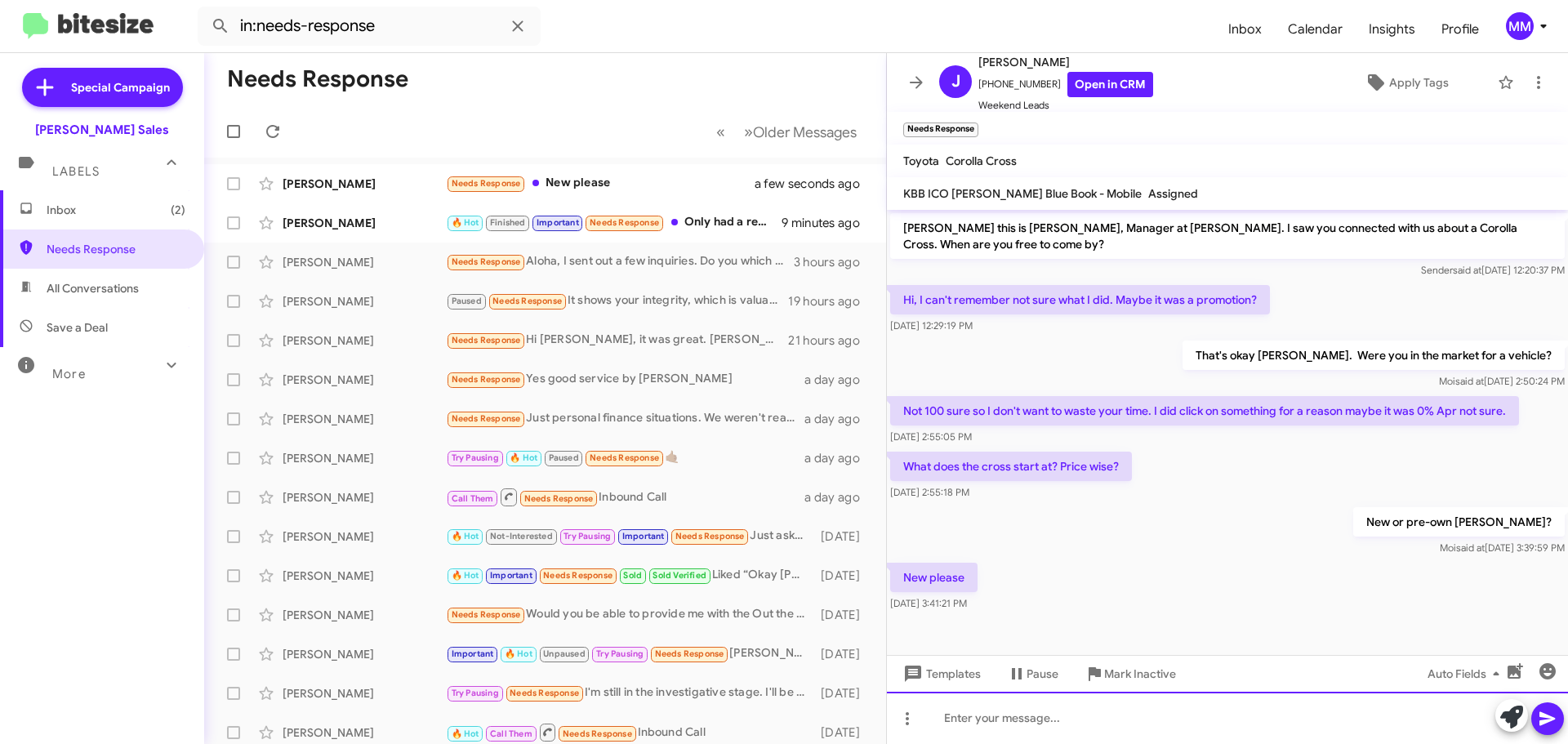
click at [984, 722] on div at bounding box center [1227, 717] width 681 height 52
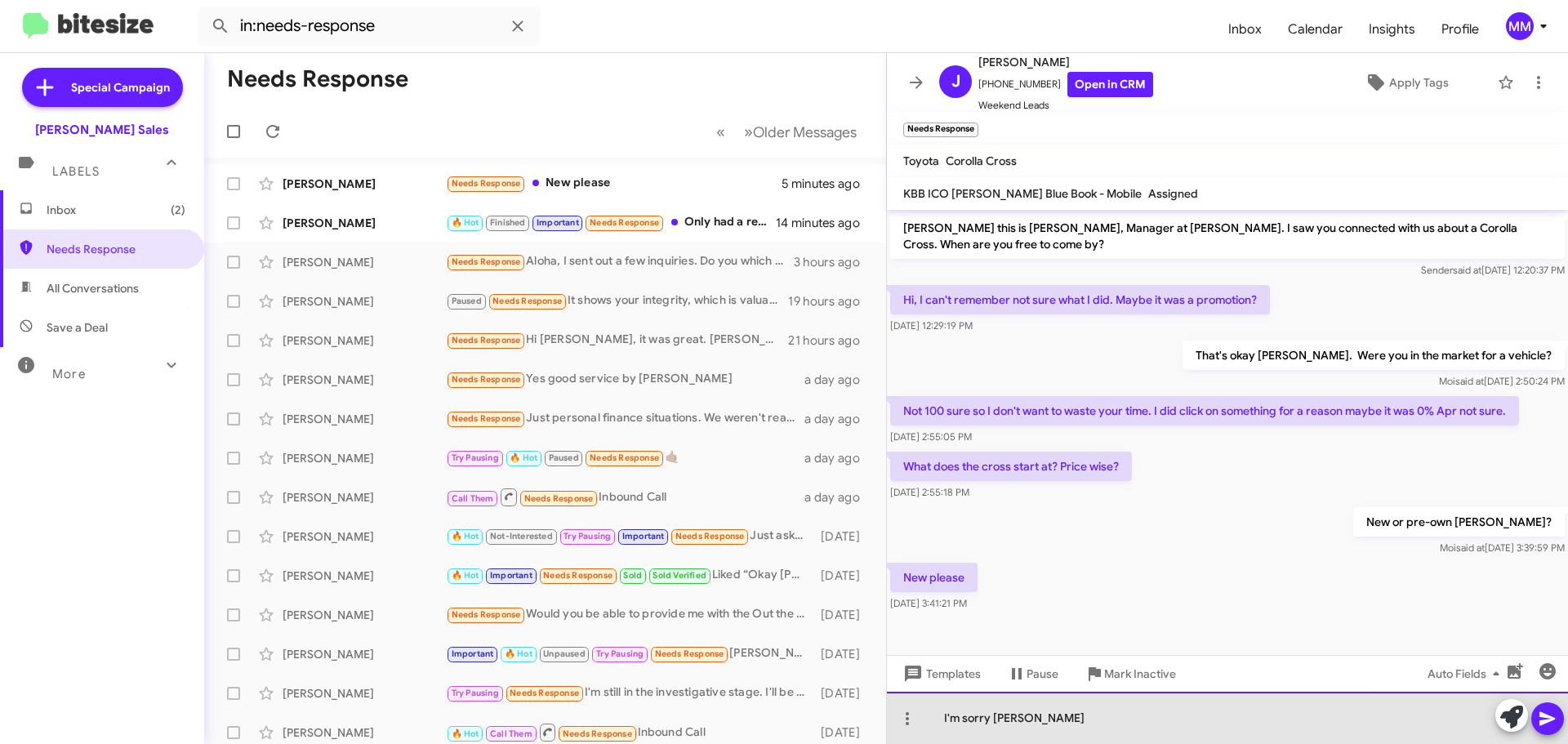
click at [1054, 720] on div "I'm sorry [PERSON_NAME]" at bounding box center [1227, 717] width 681 height 52
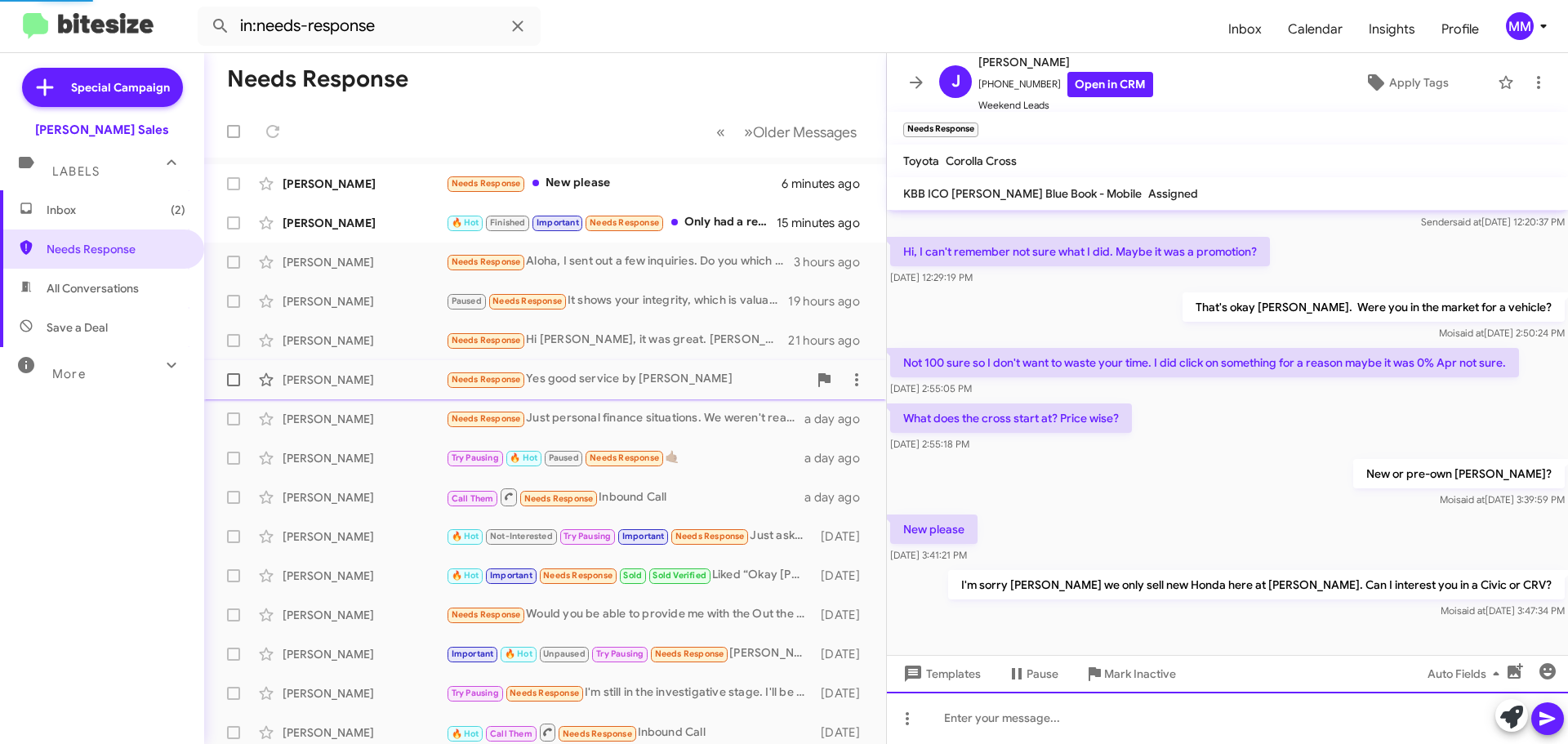
scroll to position [15, 0]
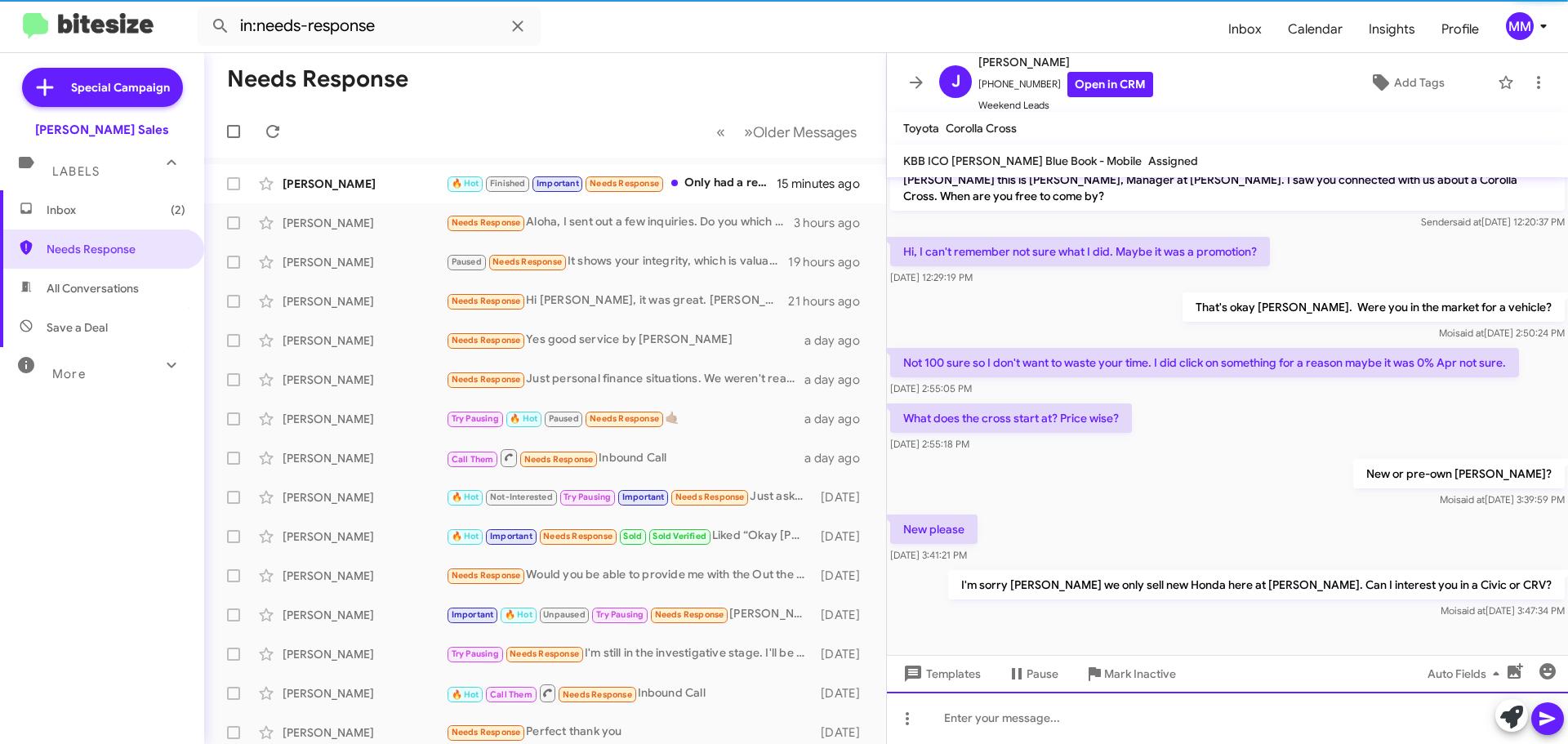
click at [959, 731] on div at bounding box center [1227, 717] width 681 height 52
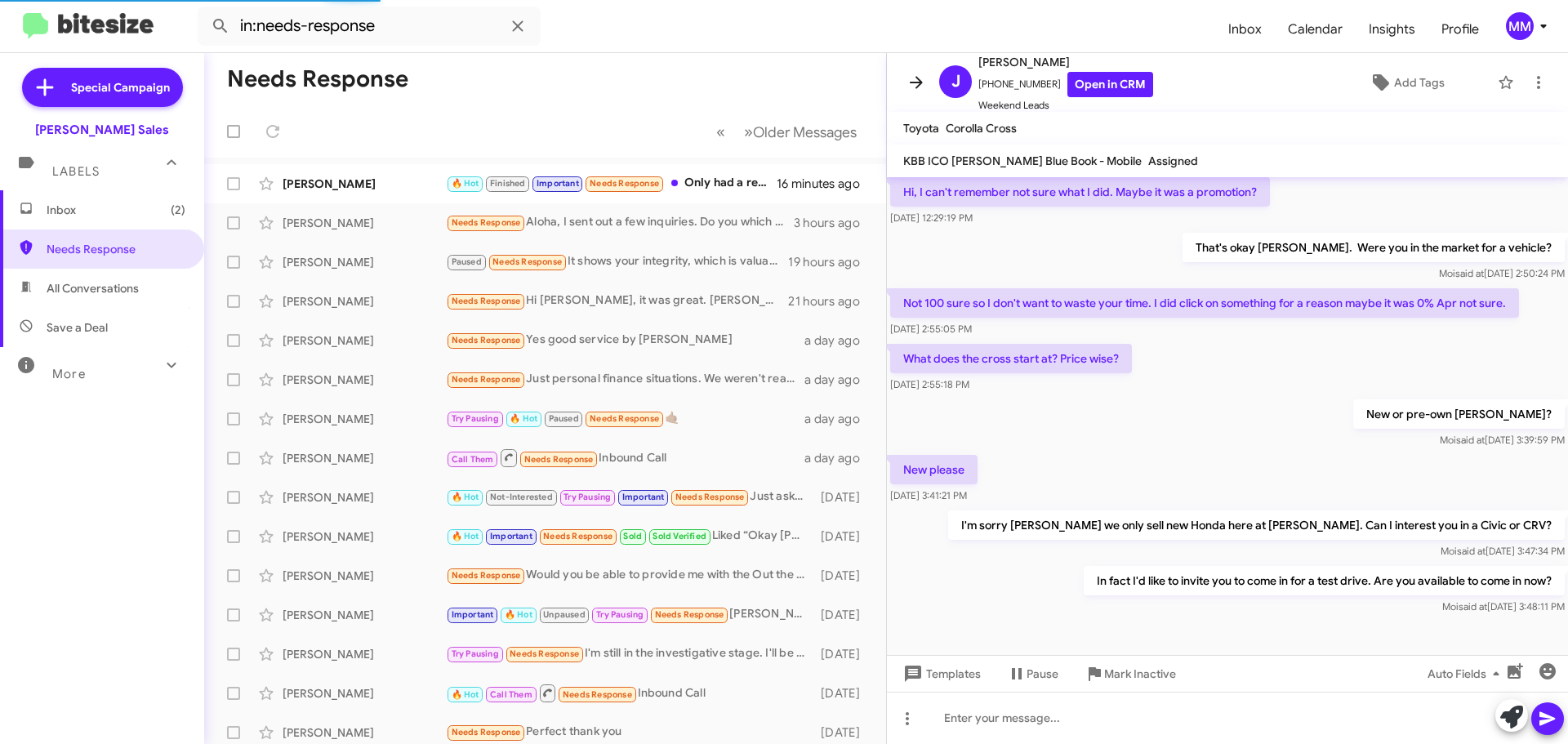
click at [915, 75] on icon at bounding box center [916, 82] width 20 height 20
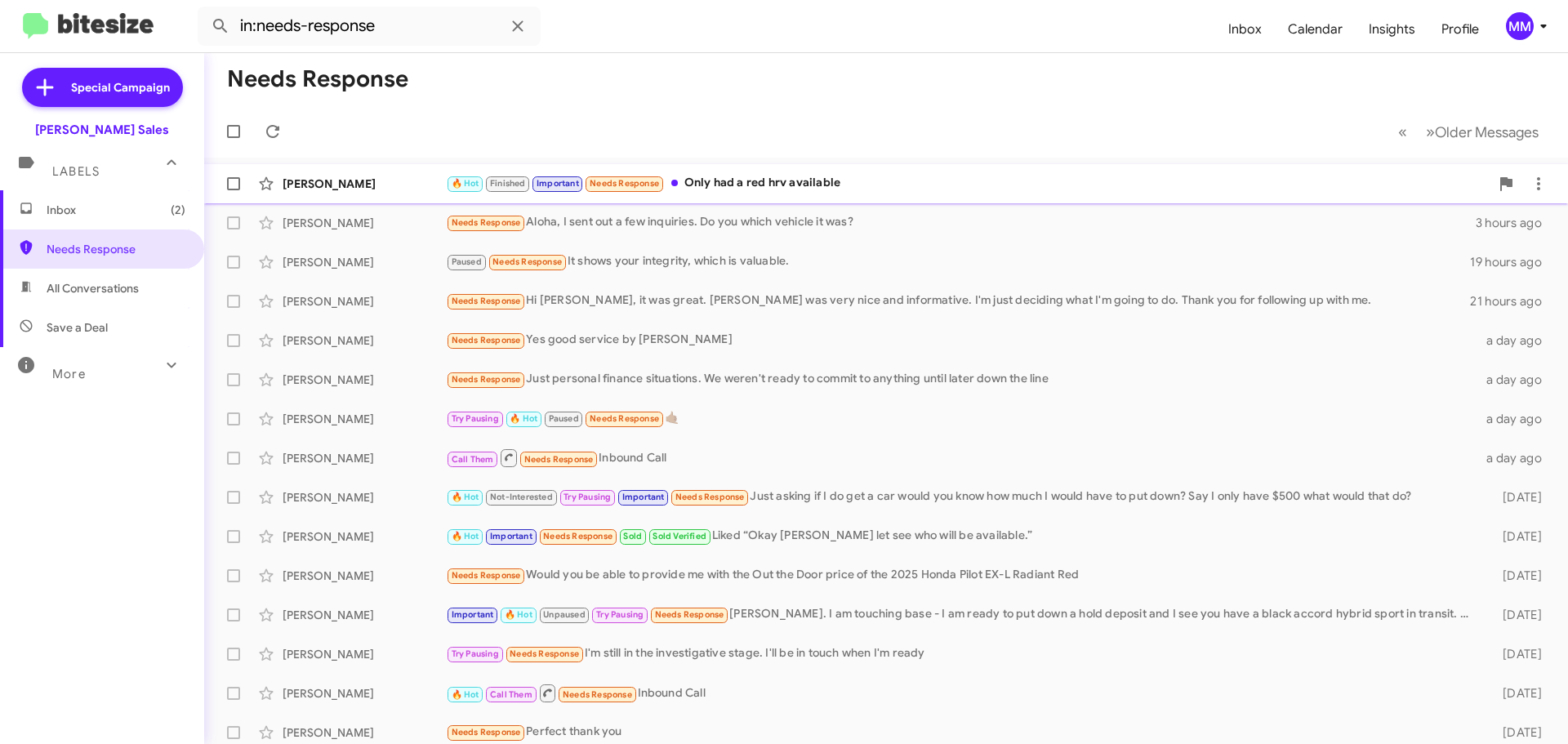
click at [381, 185] on div "[PERSON_NAME]" at bounding box center [364, 184] width 164 height 16
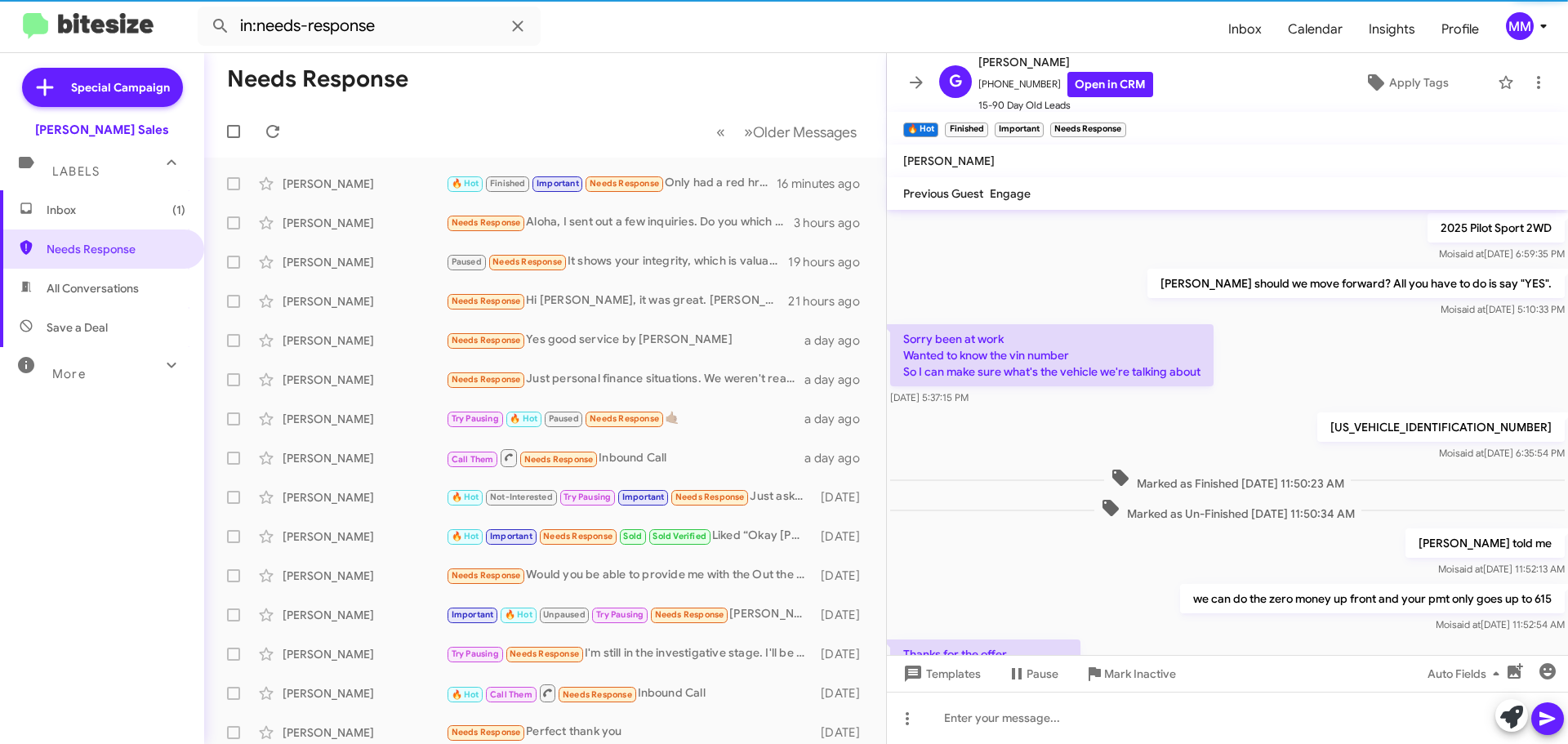
scroll to position [760, 0]
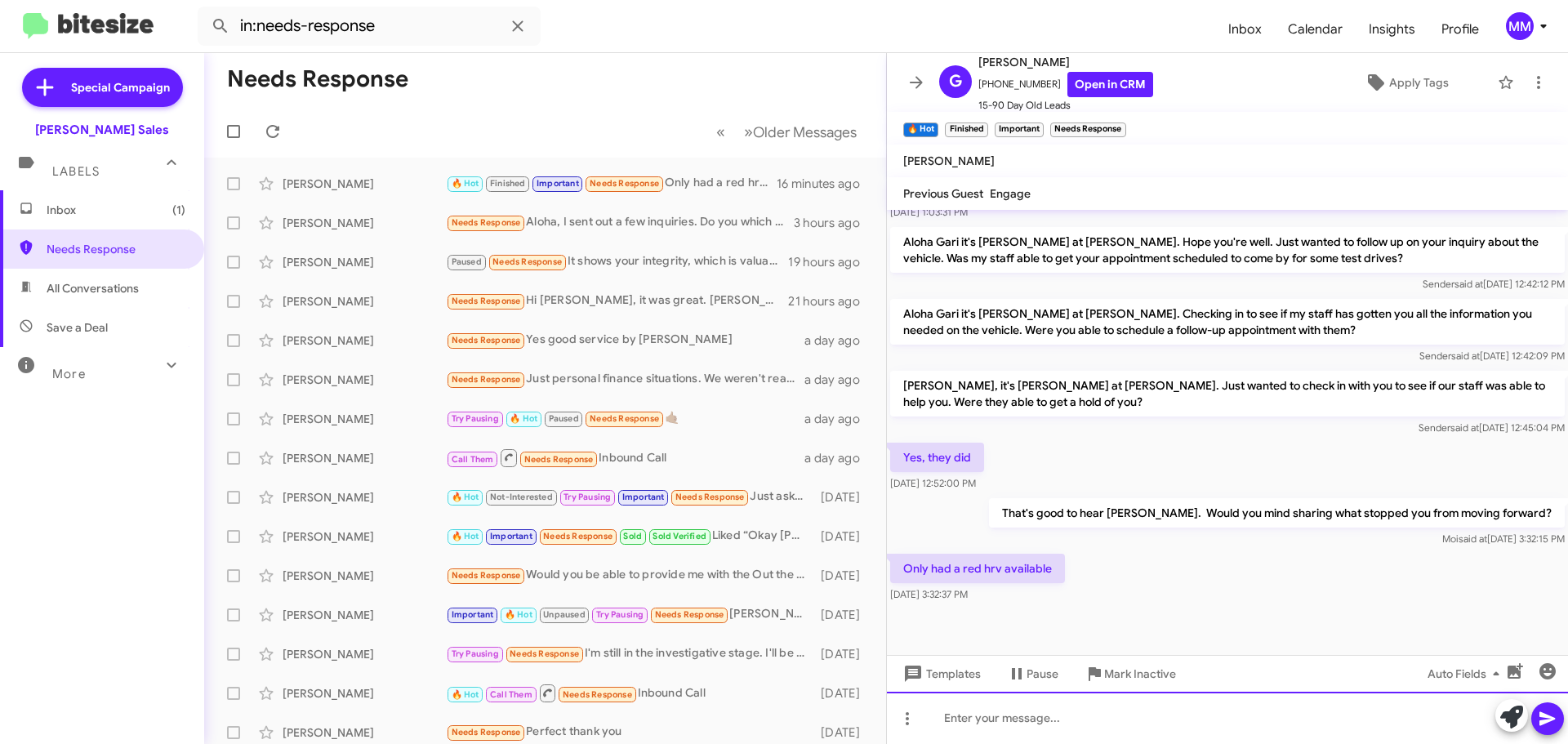
click at [1004, 719] on div at bounding box center [1227, 717] width 681 height 52
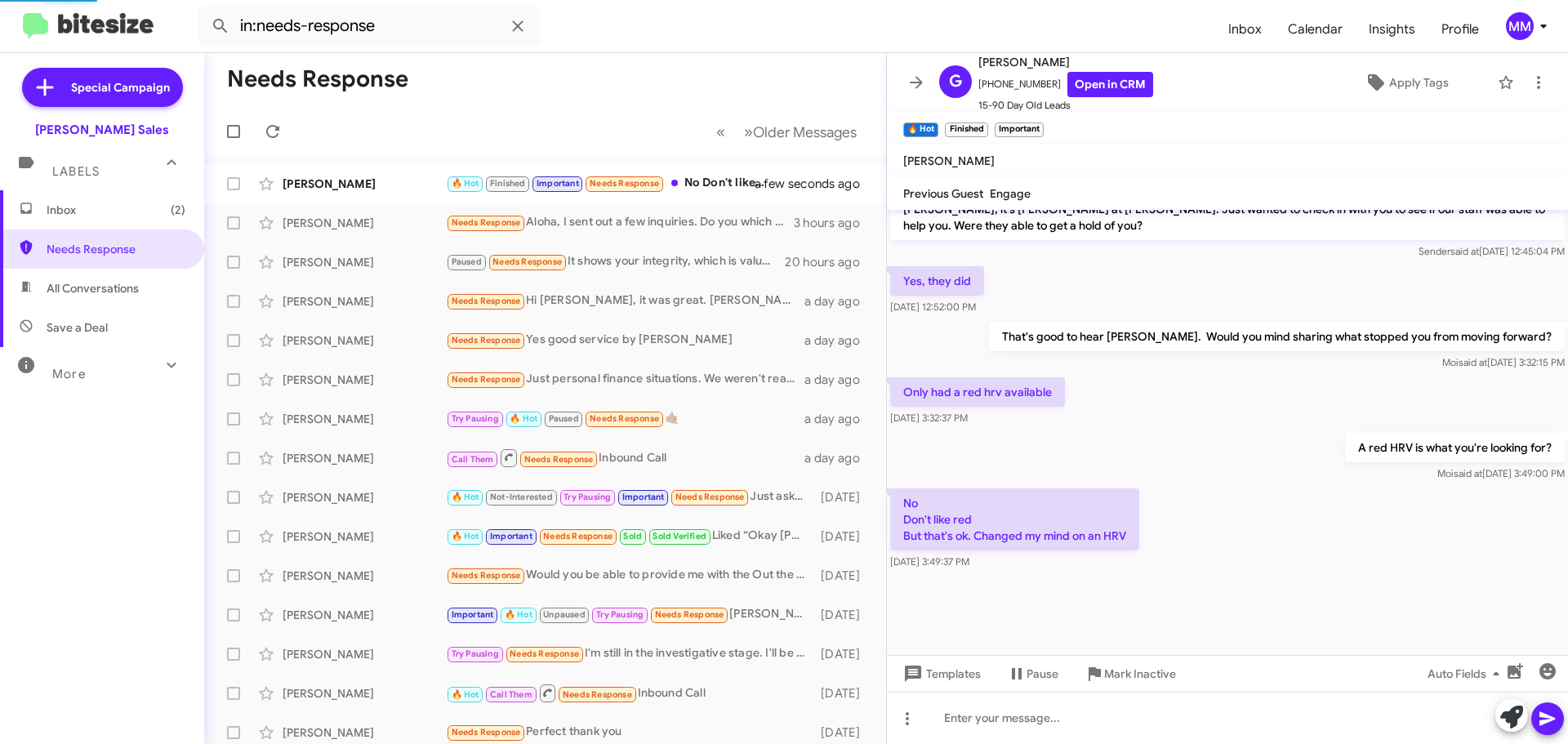
scroll to position [826, 0]
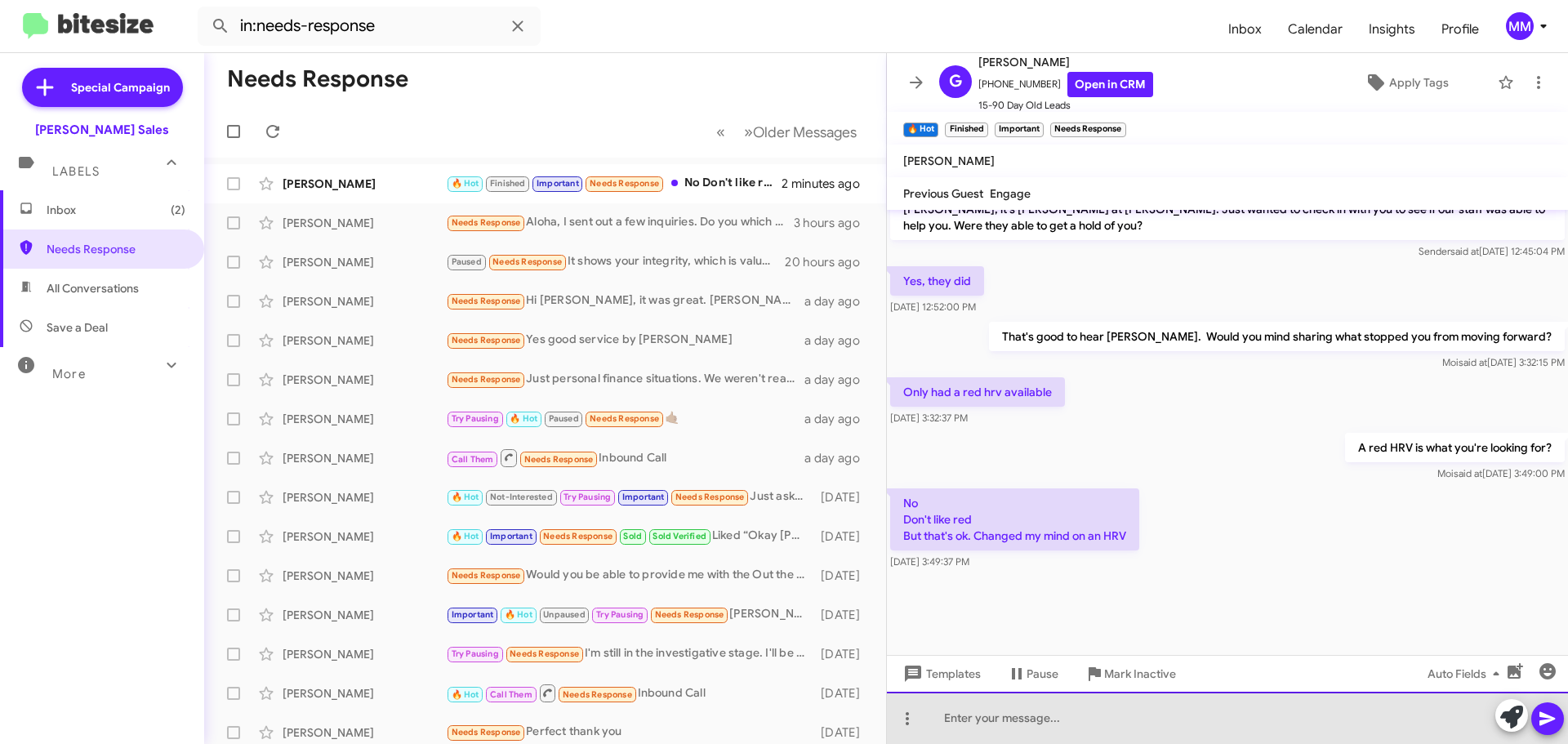
click at [1029, 715] on div at bounding box center [1227, 717] width 681 height 52
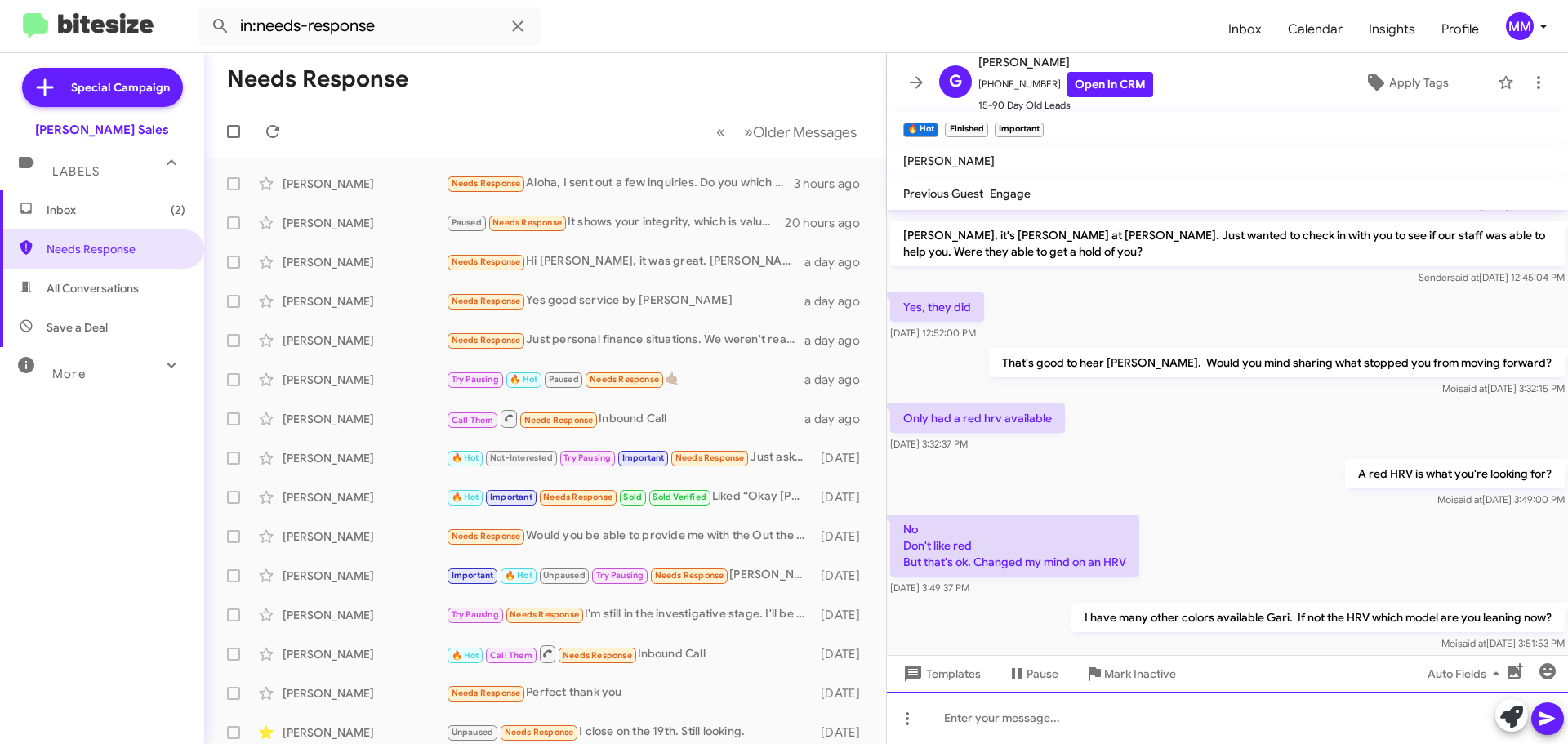
scroll to position [2683, 0]
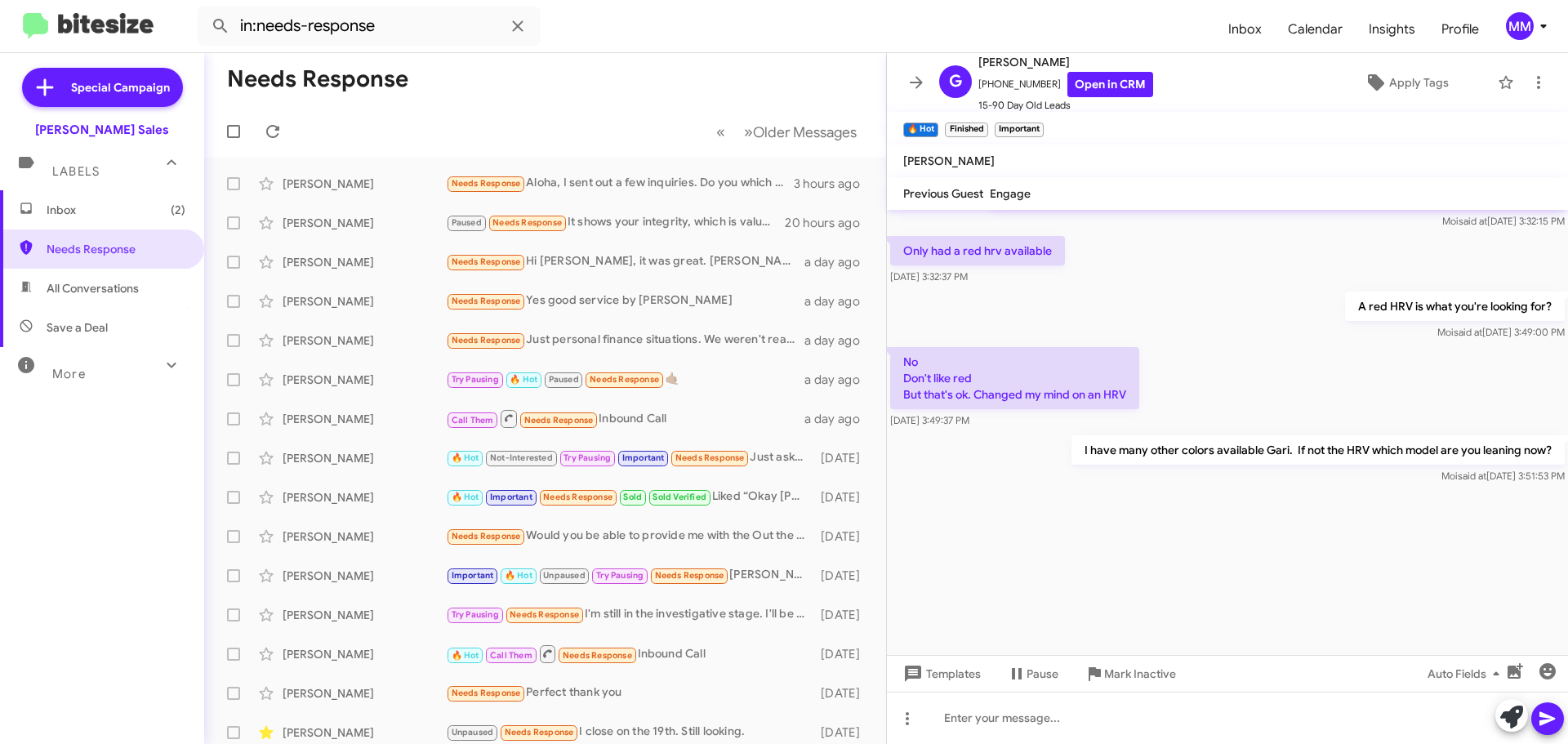
click at [111, 290] on span "All Conversations" at bounding box center [93, 288] width 93 height 16
type input "in:all-conversations"
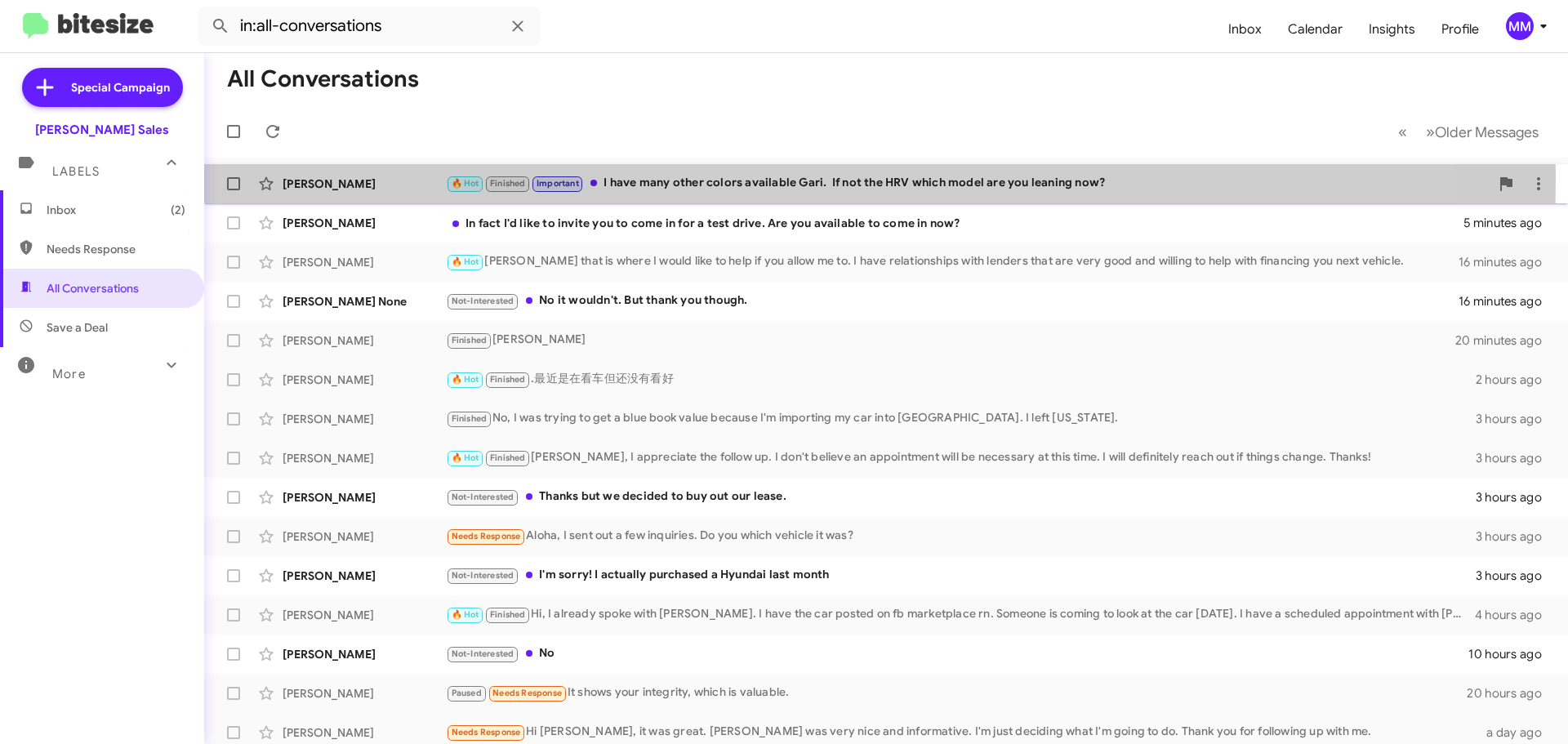
click at [363, 178] on div "[PERSON_NAME]" at bounding box center [364, 184] width 164 height 16
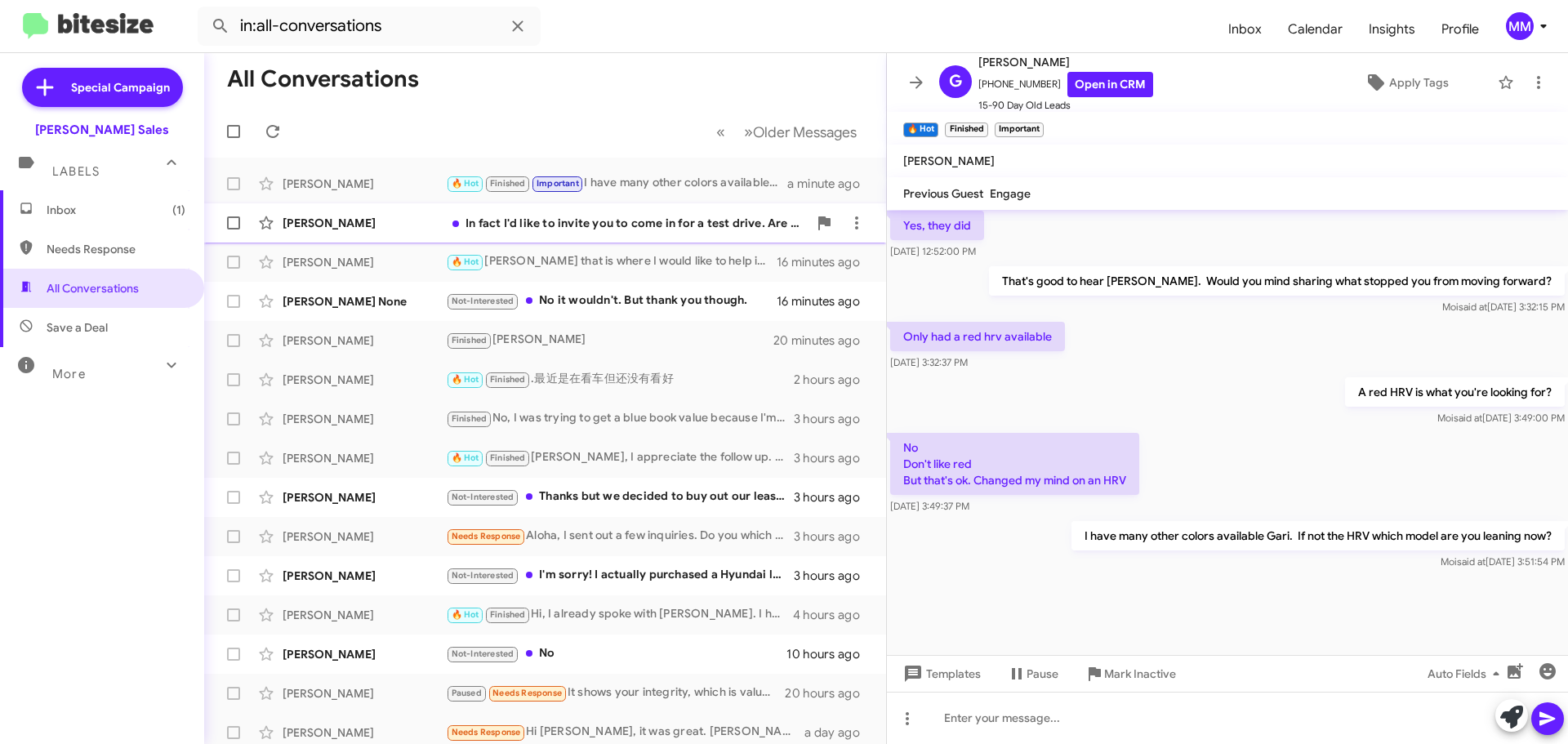
click at [363, 222] on div "[PERSON_NAME]" at bounding box center [364, 222] width 164 height 16
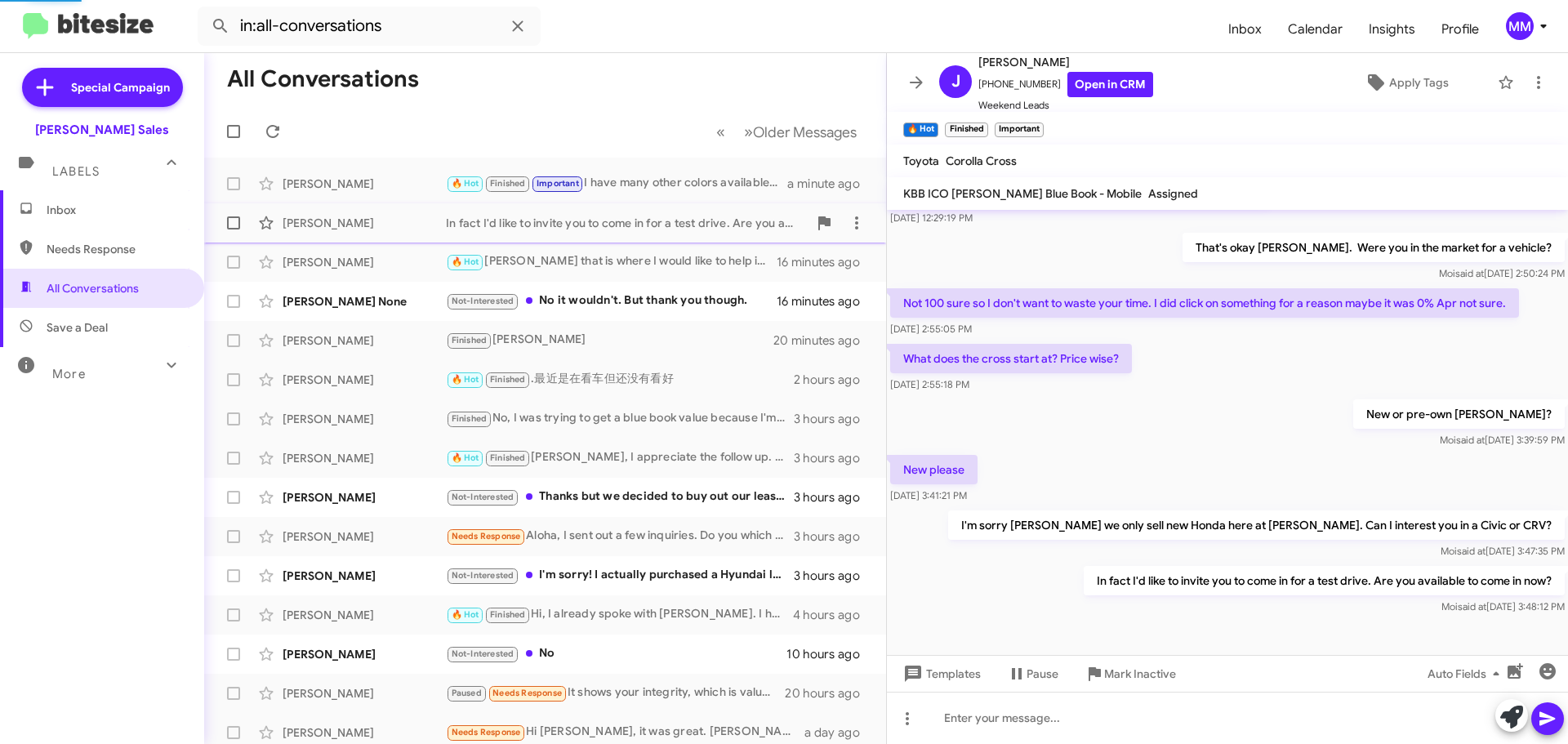
scroll to position [75, 0]
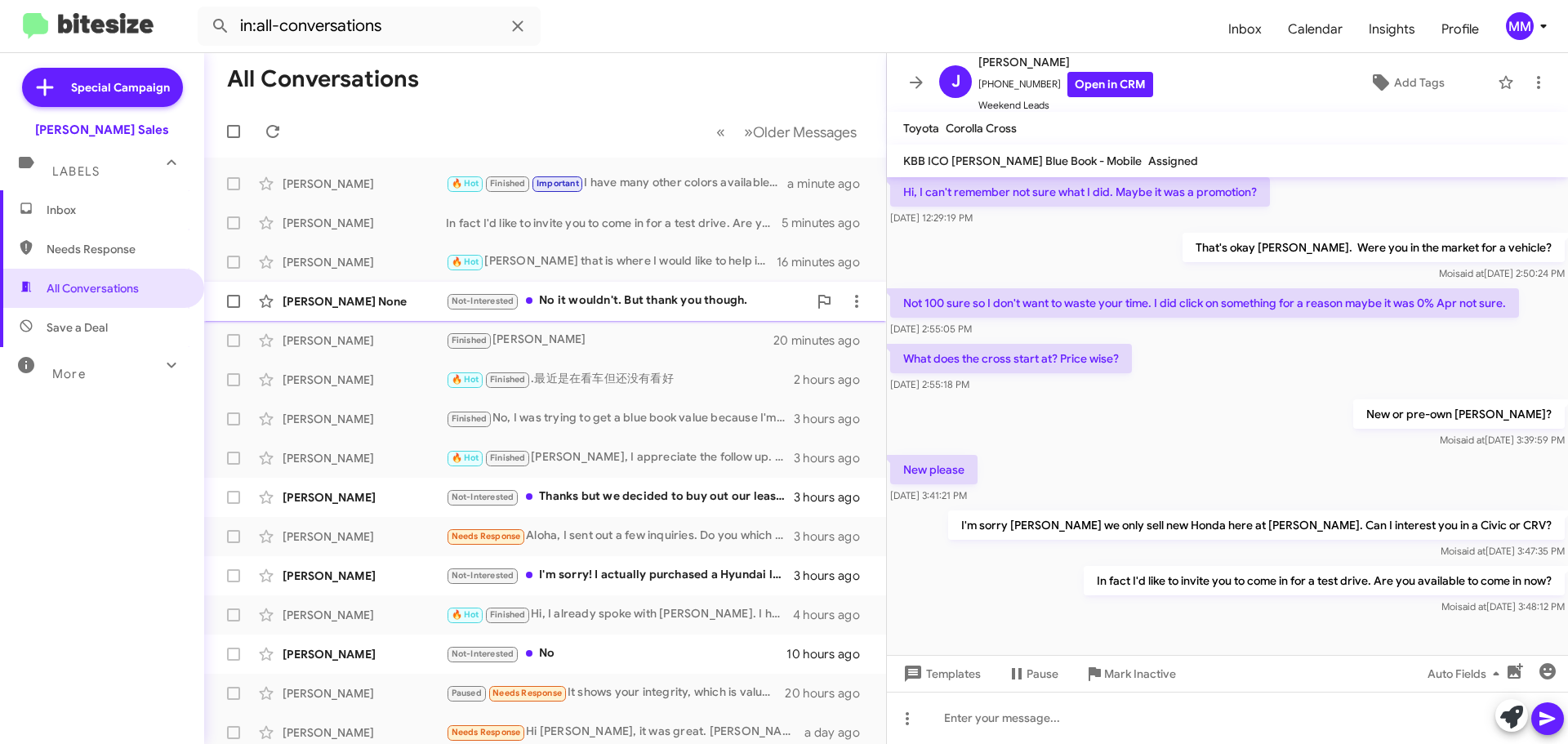
click at [346, 307] on div "[PERSON_NAME] None" at bounding box center [364, 301] width 164 height 16
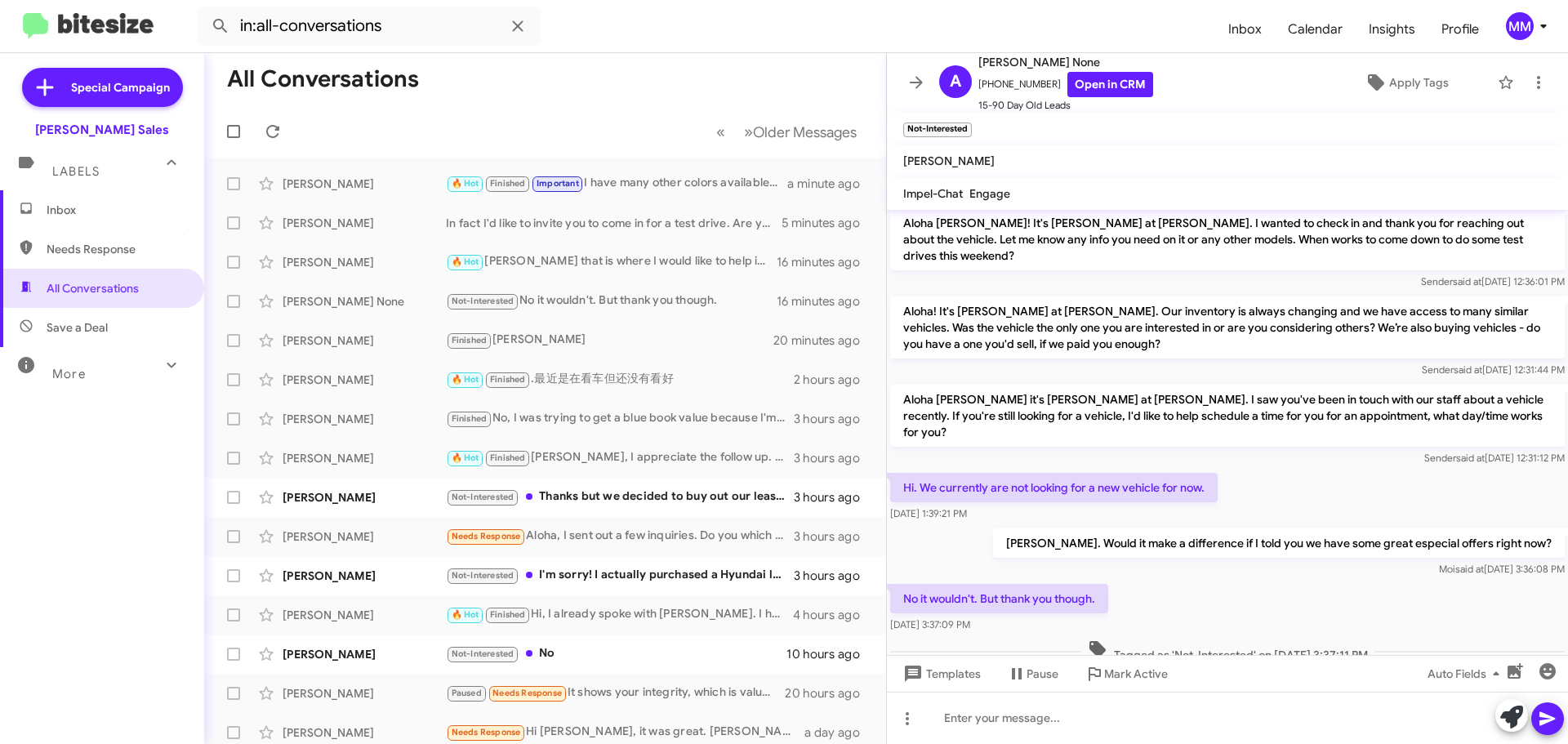
scroll to position [1196, 0]
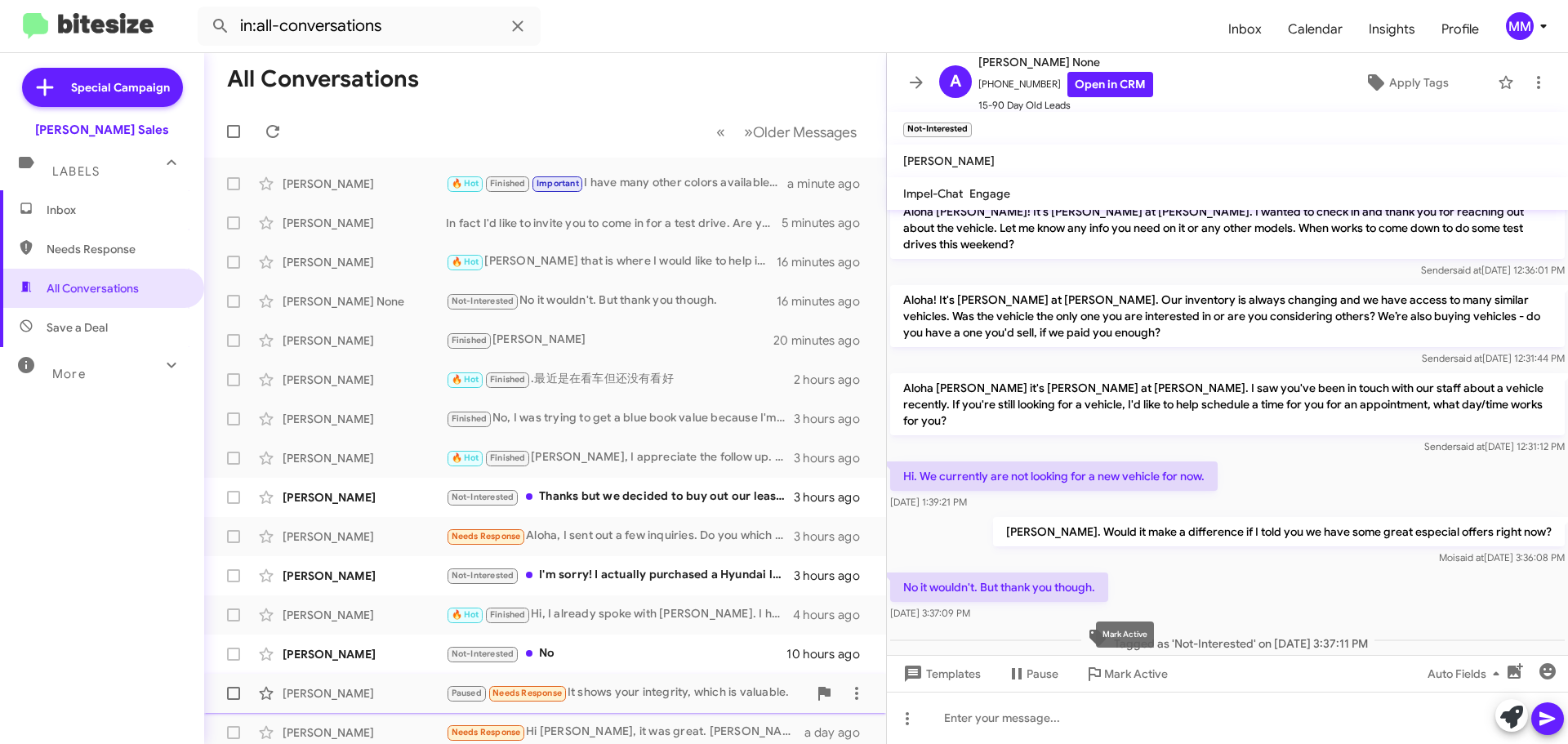
click at [1116, 675] on span "Mark Active" at bounding box center [1136, 673] width 63 height 29
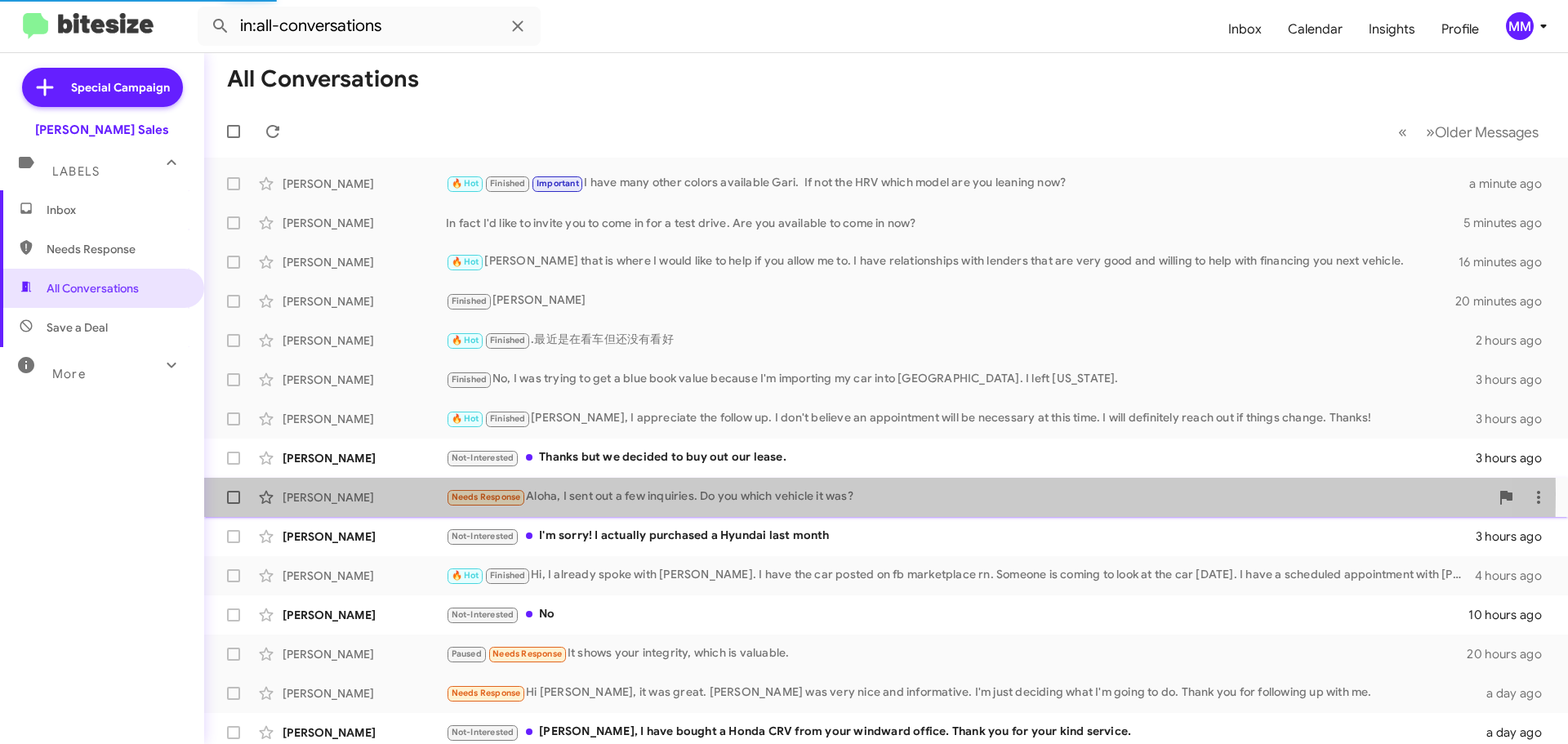
click at [600, 494] on div "Needs Response Aloha, I sent out a few inquiries. Do you which vehicle it was?" at bounding box center [967, 497] width 1044 height 19
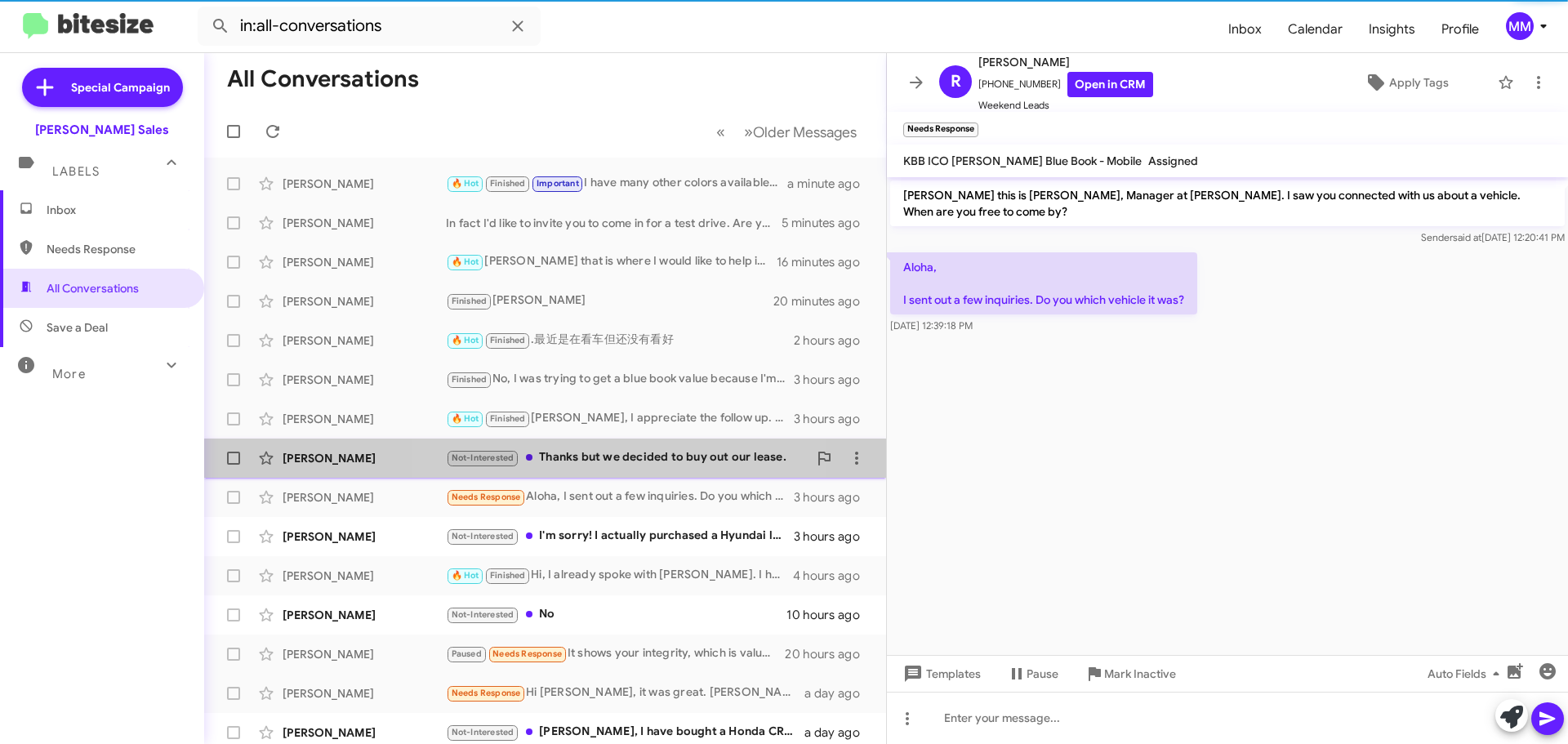
click at [590, 456] on div "Not-Interested Thanks but we decided to buy out our lease." at bounding box center [626, 458] width 361 height 19
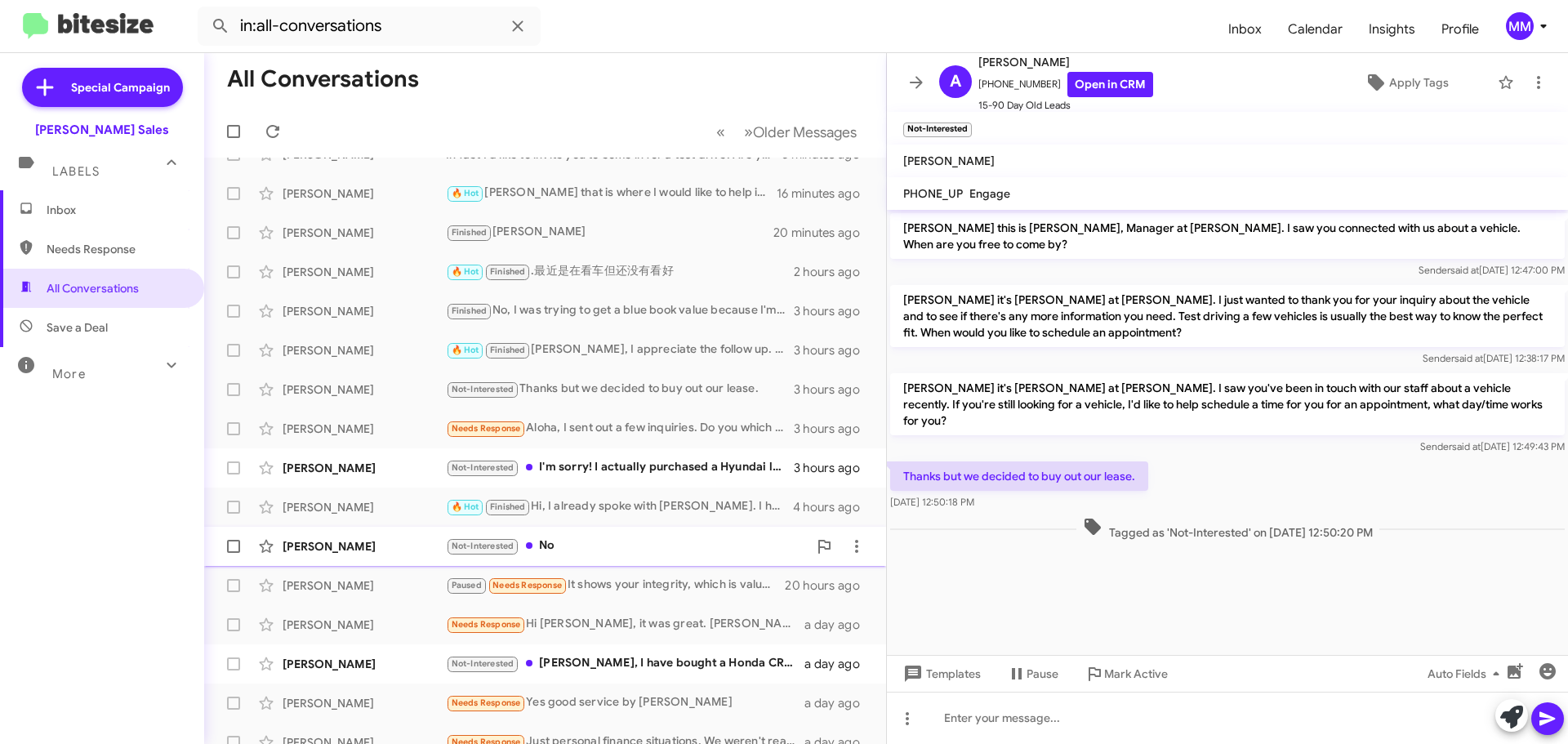
scroll to position [165, 0]
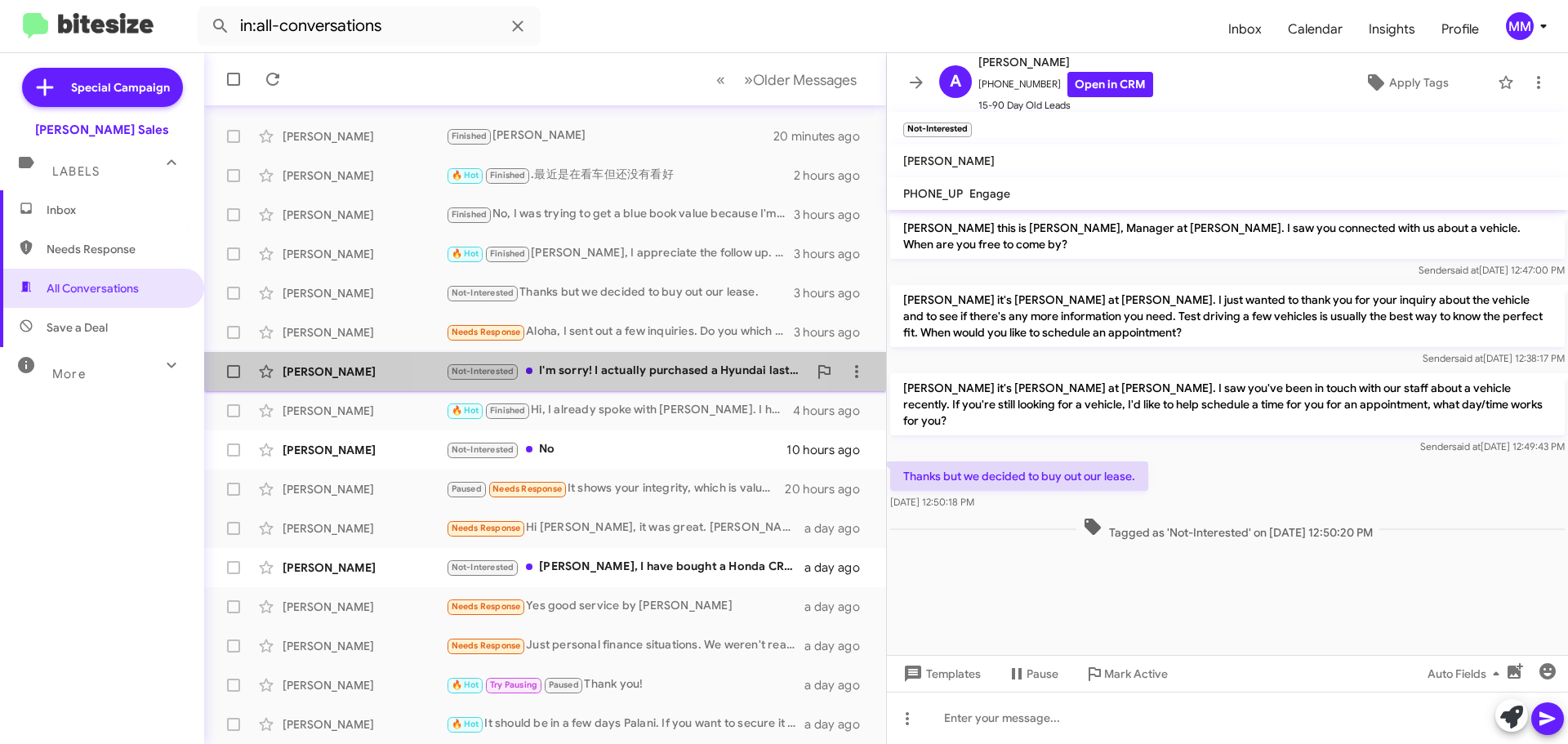
click at [608, 370] on div "Not-Interested I'm sorry! I actually purchased a Hyundai last month" at bounding box center [626, 371] width 361 height 19
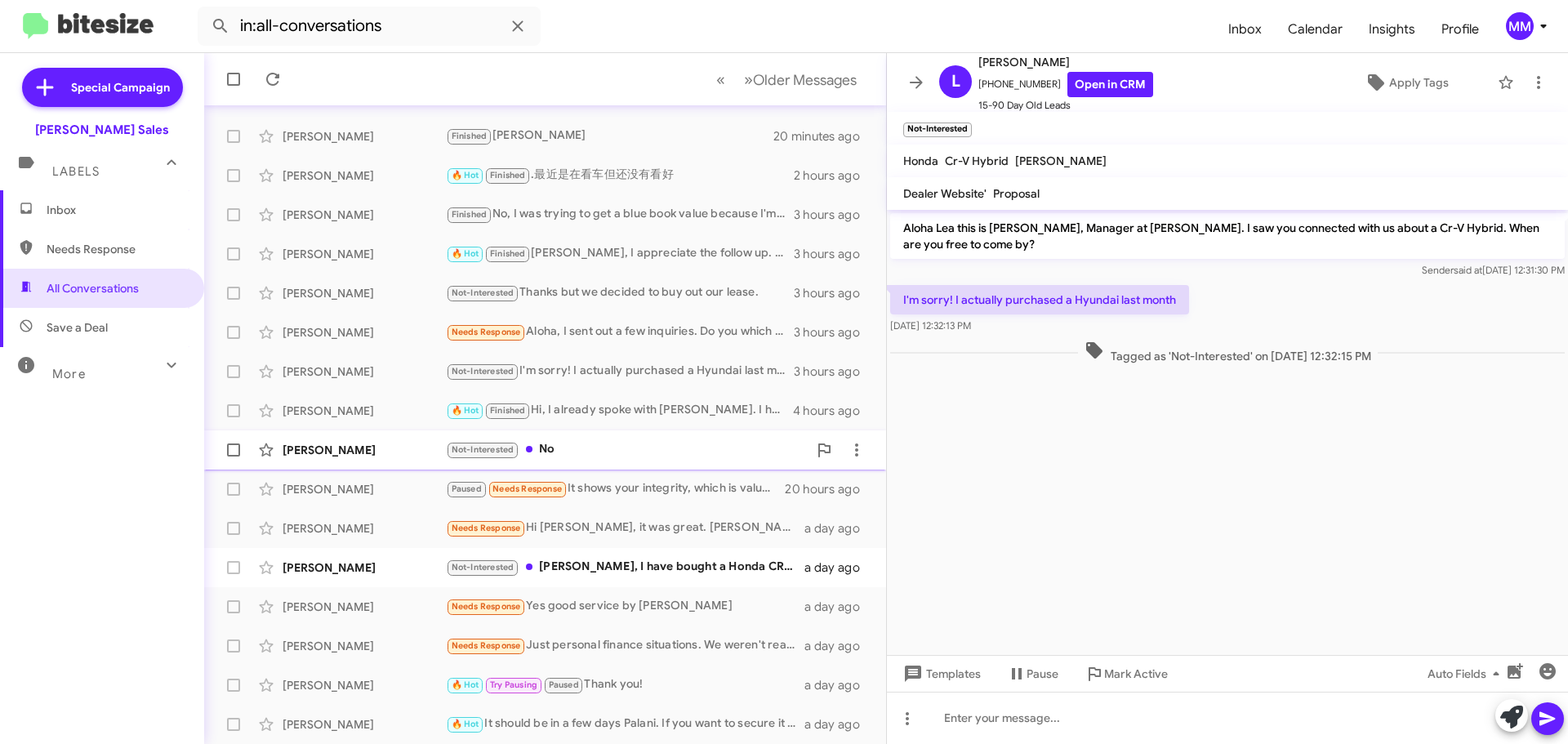
click at [552, 455] on div "Not-Interested No" at bounding box center [626, 450] width 361 height 19
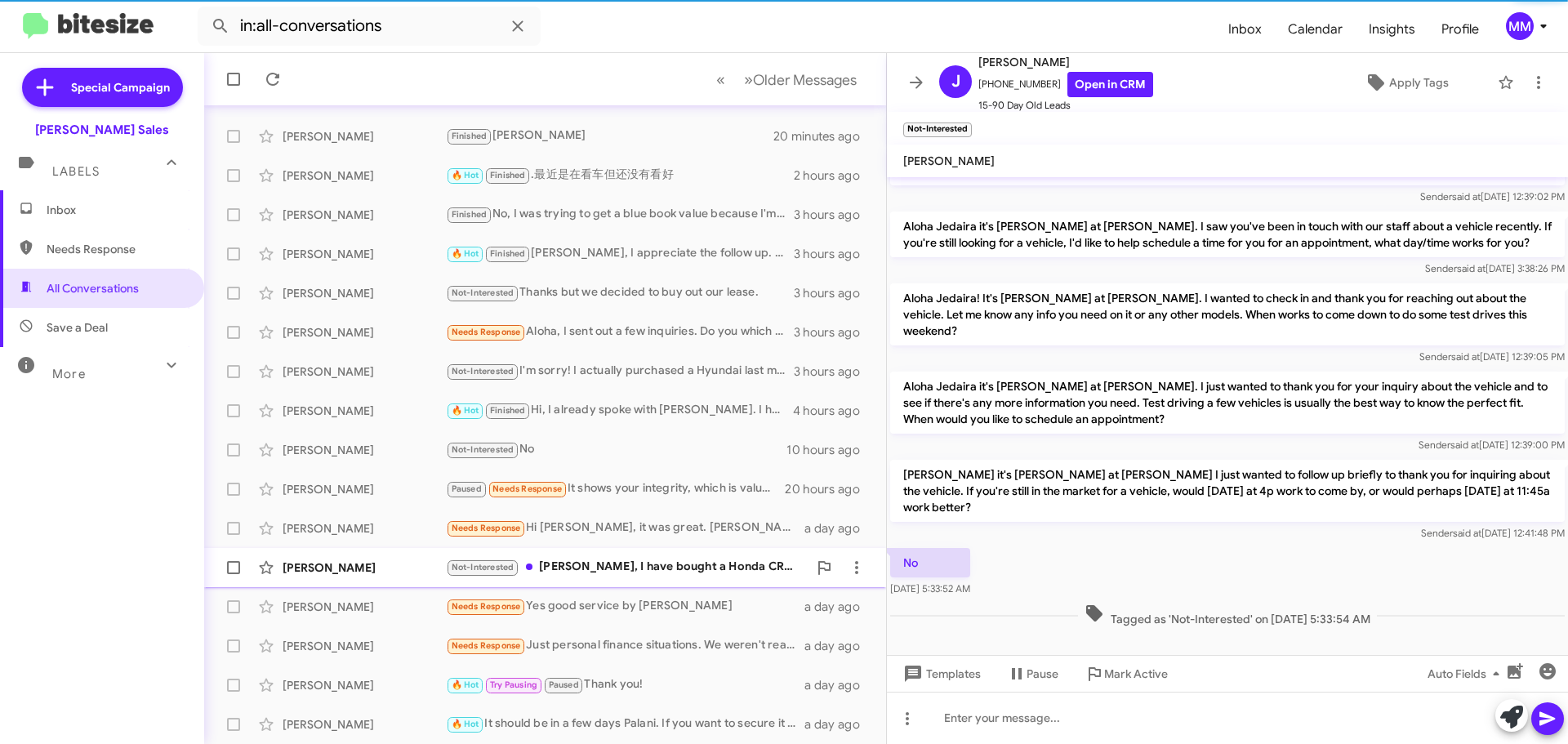
click at [618, 568] on div "Not-Interested [PERSON_NAME], I have bought a Honda CRV from your windward offi…" at bounding box center [626, 567] width 361 height 19
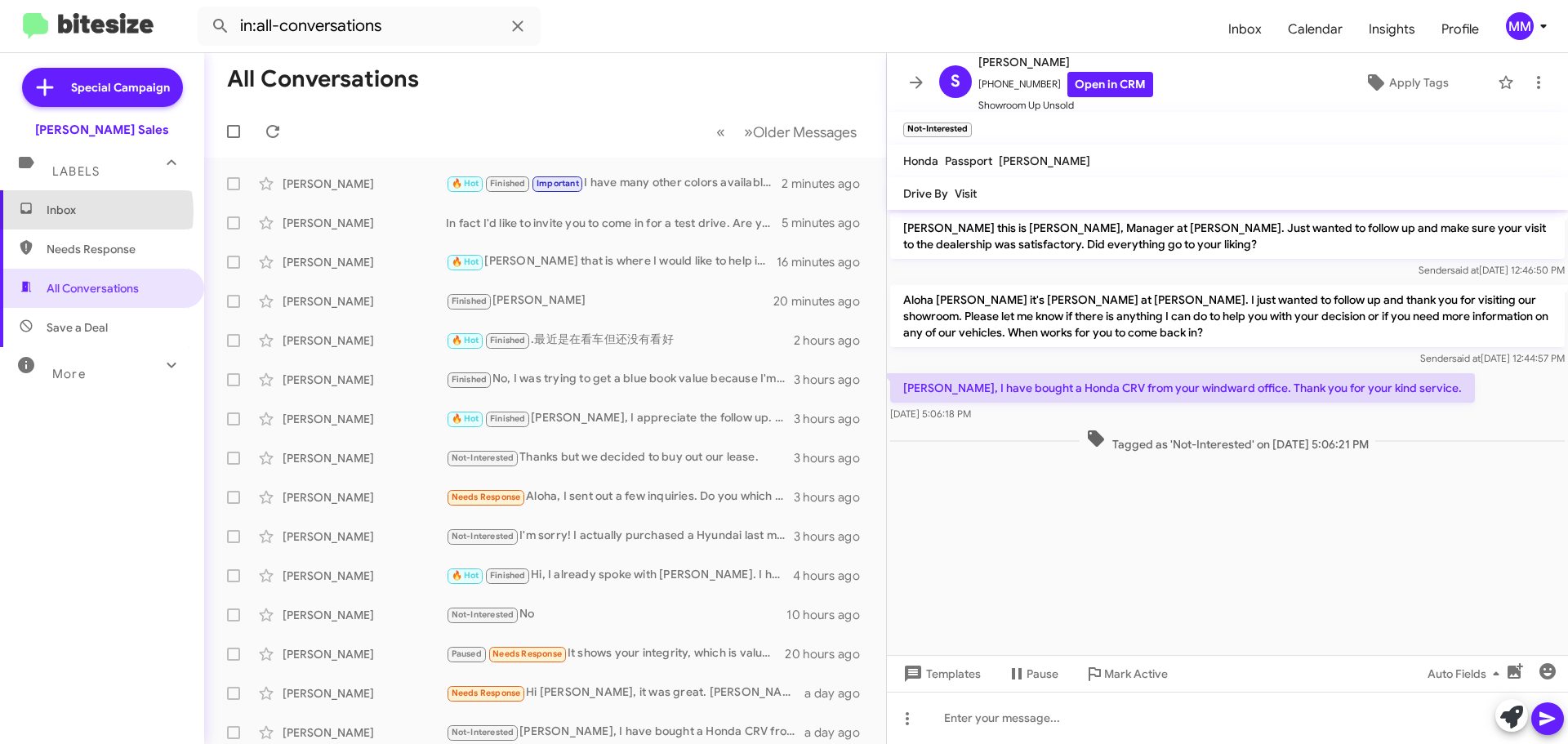
click at [75, 212] on span "Inbox" at bounding box center [115, 209] width 139 height 16
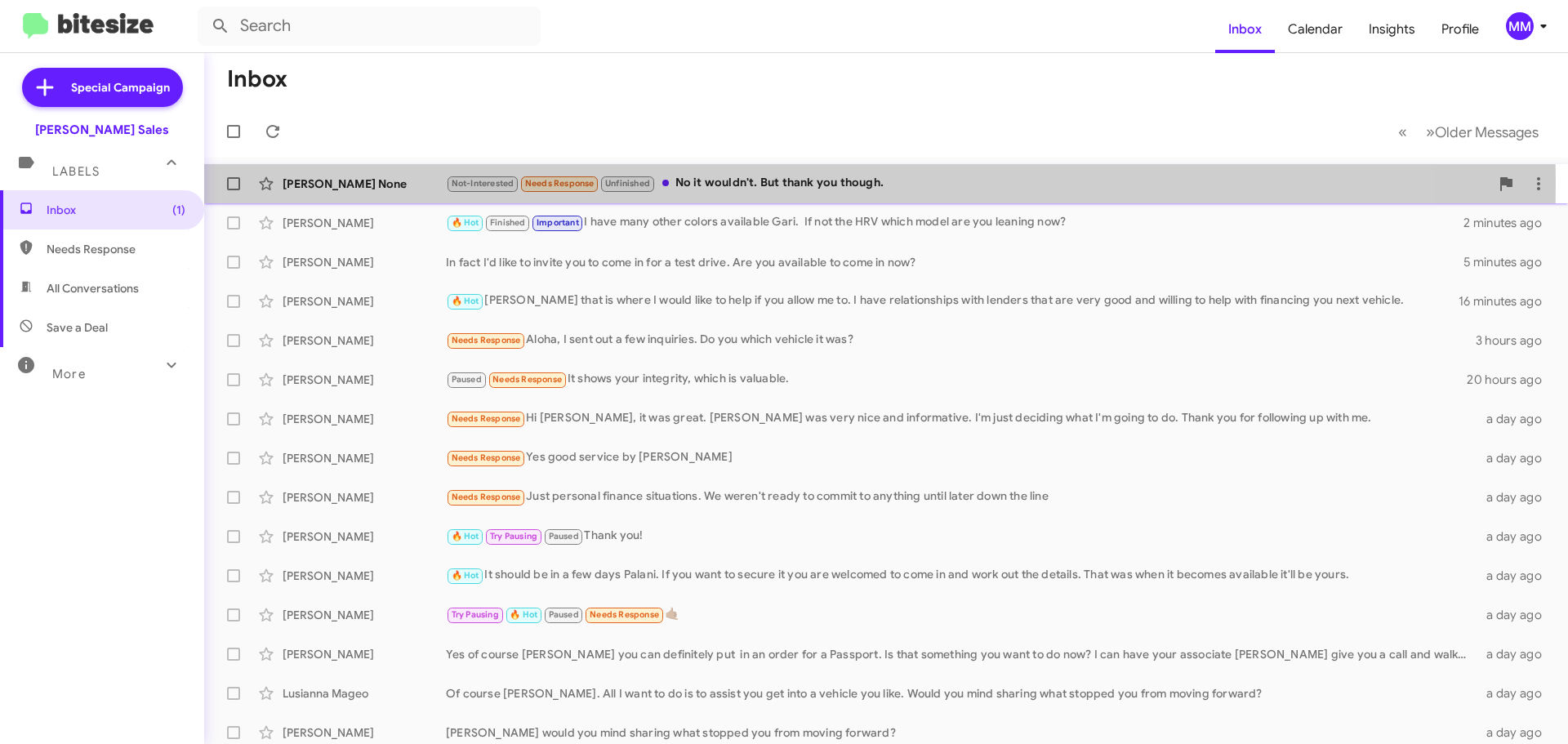
click at [355, 182] on div "[PERSON_NAME] None" at bounding box center [364, 184] width 164 height 16
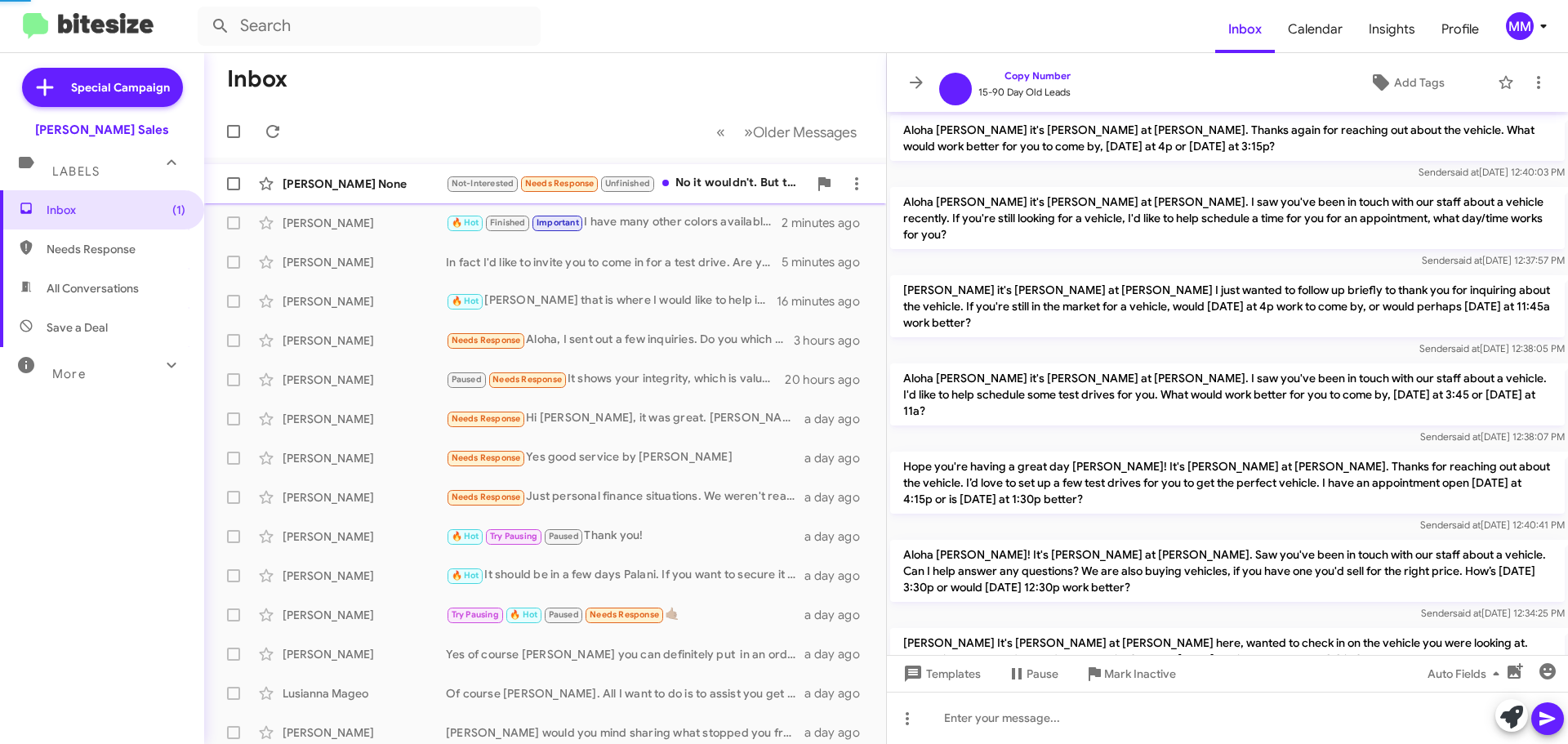
scroll to position [991, 0]
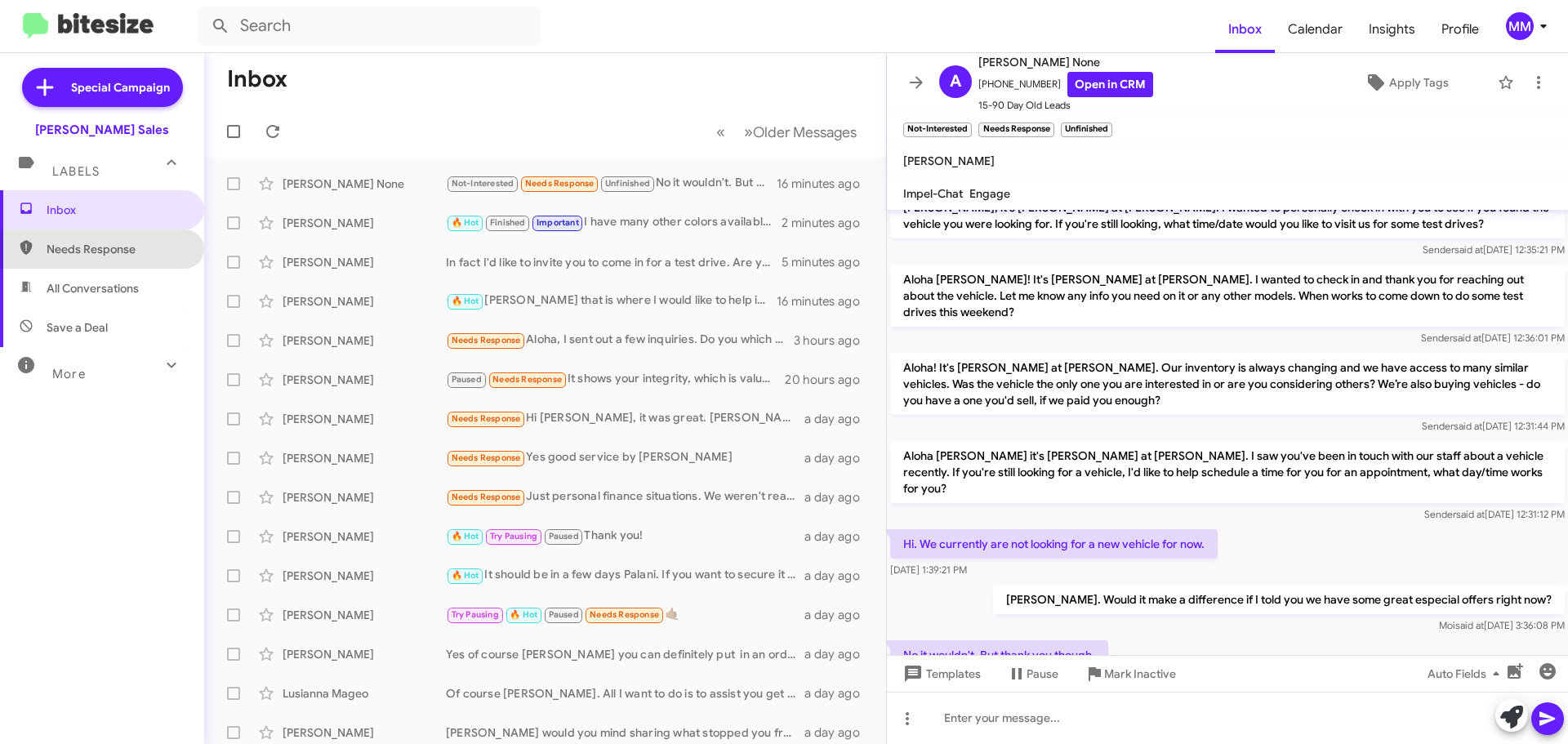
click at [119, 252] on span "Needs Response" at bounding box center [115, 249] width 139 height 16
type input "in:needs-response"
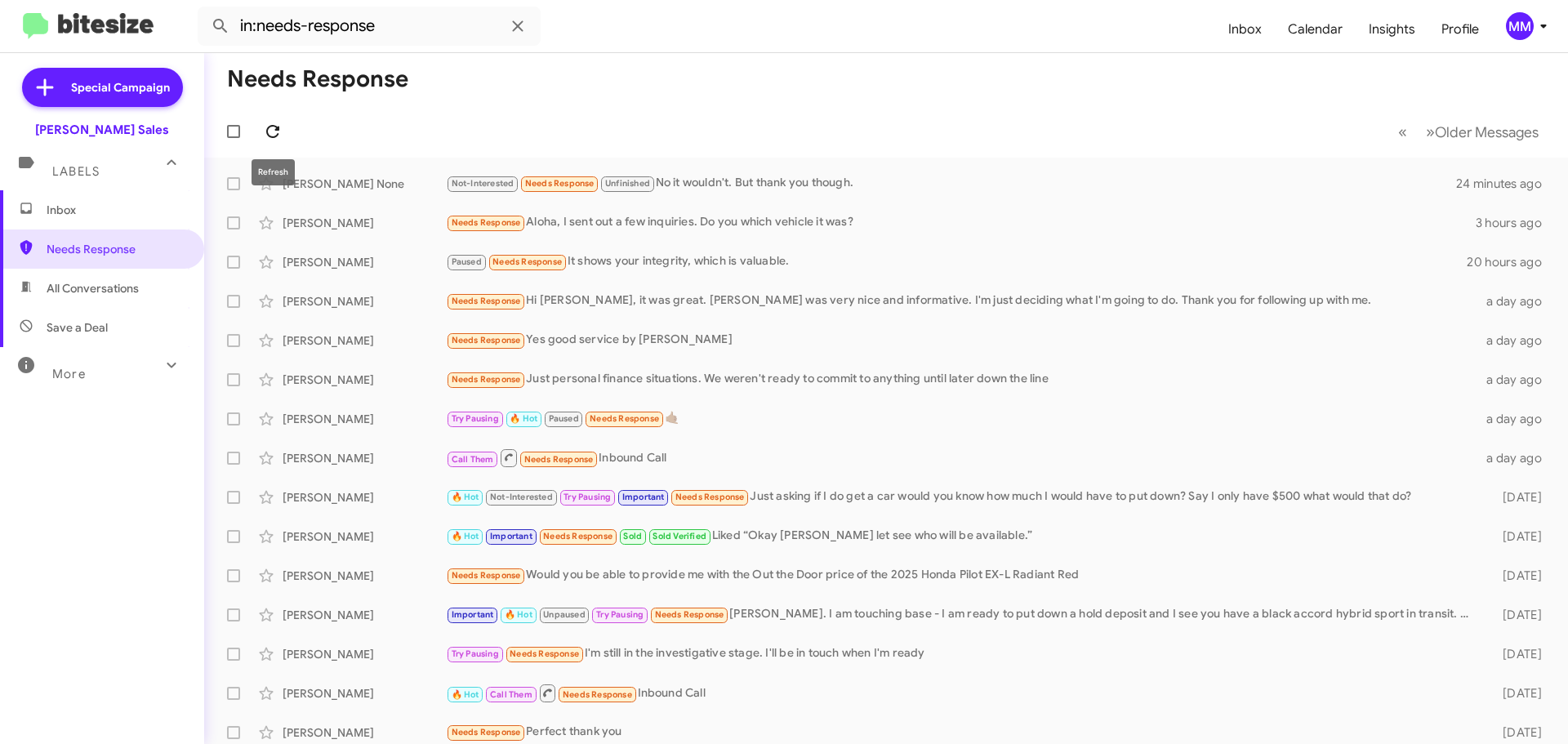
click at [279, 127] on icon at bounding box center [273, 132] width 20 height 20
